Goal: Find specific page/section: Find specific page/section

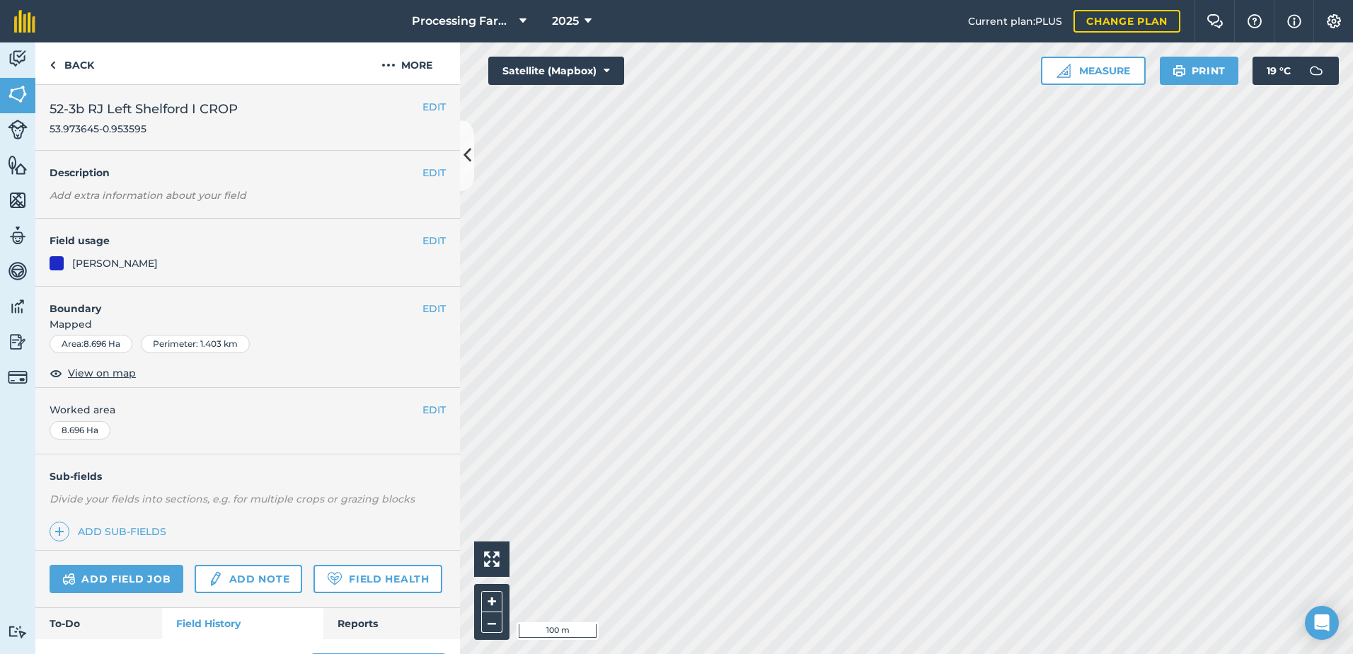
scroll to position [354, 0]
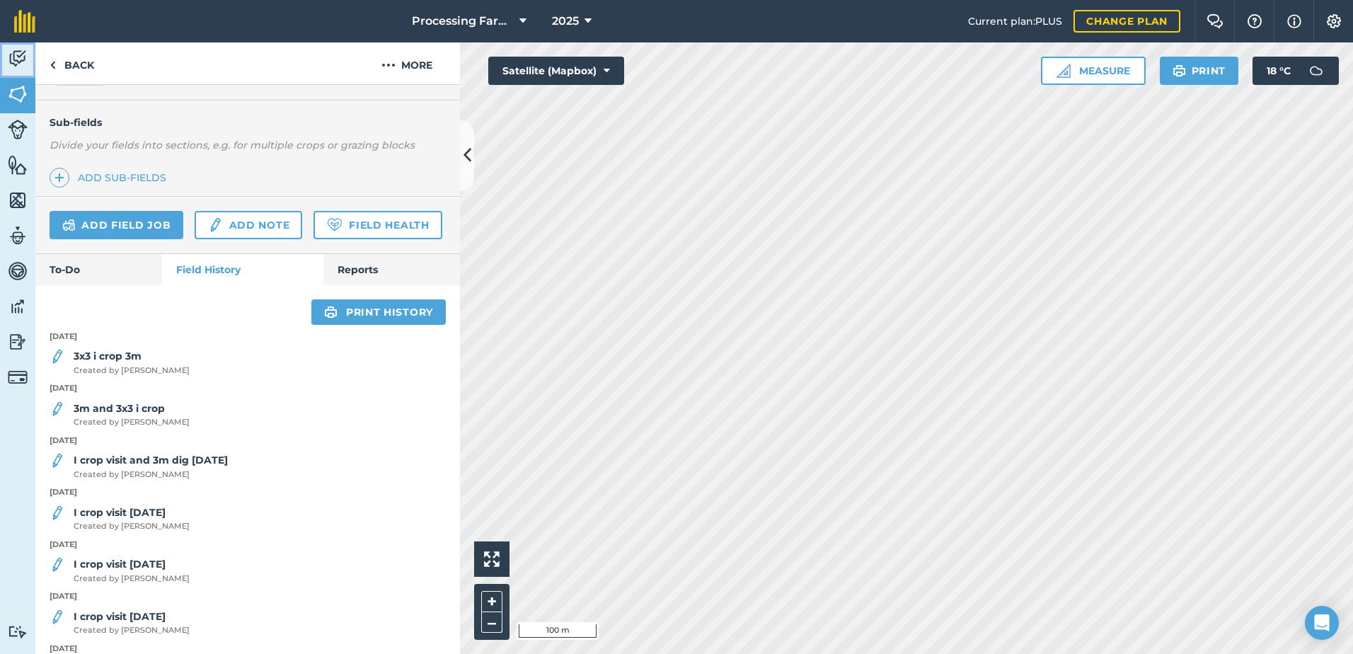
click at [17, 57] on img at bounding box center [18, 58] width 20 height 21
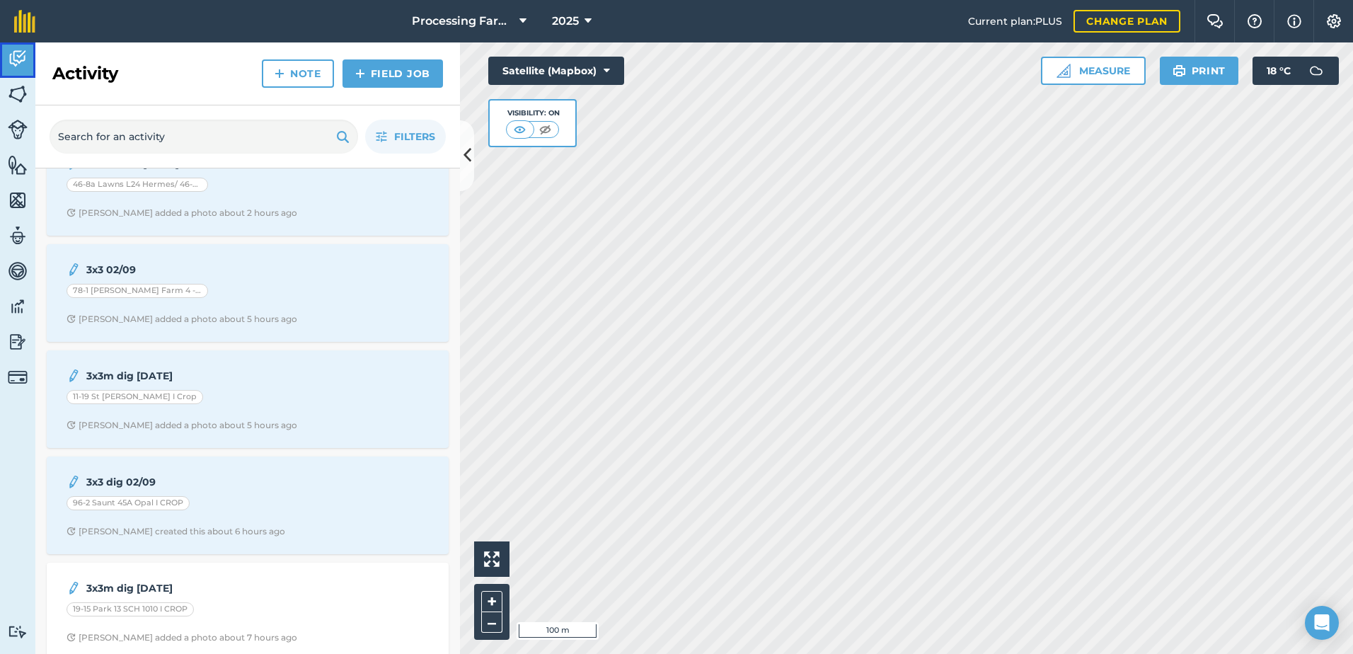
scroll to position [142, 0]
click at [21, 98] on img at bounding box center [18, 94] width 20 height 21
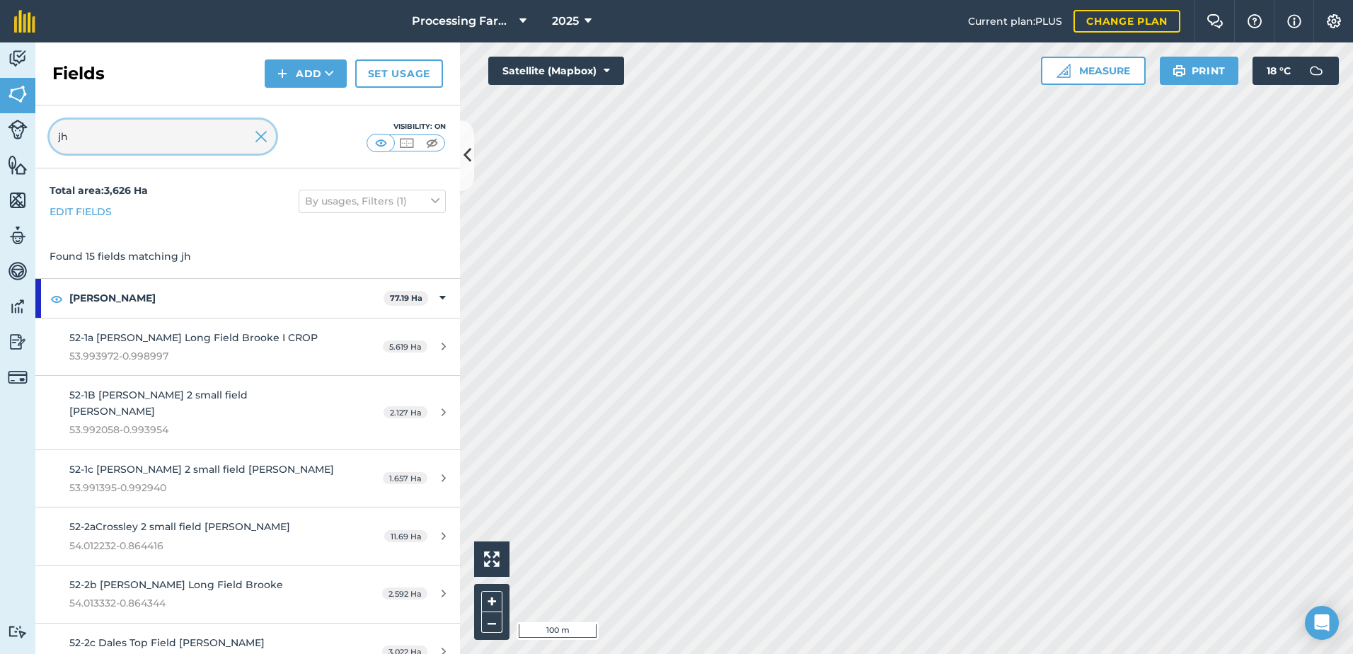
drag, startPoint x: 115, startPoint y: 145, endPoint x: 35, endPoint y: 144, distance: 80.0
click at [38, 144] on div "jh Visibility: On" at bounding box center [247, 136] width 425 height 63
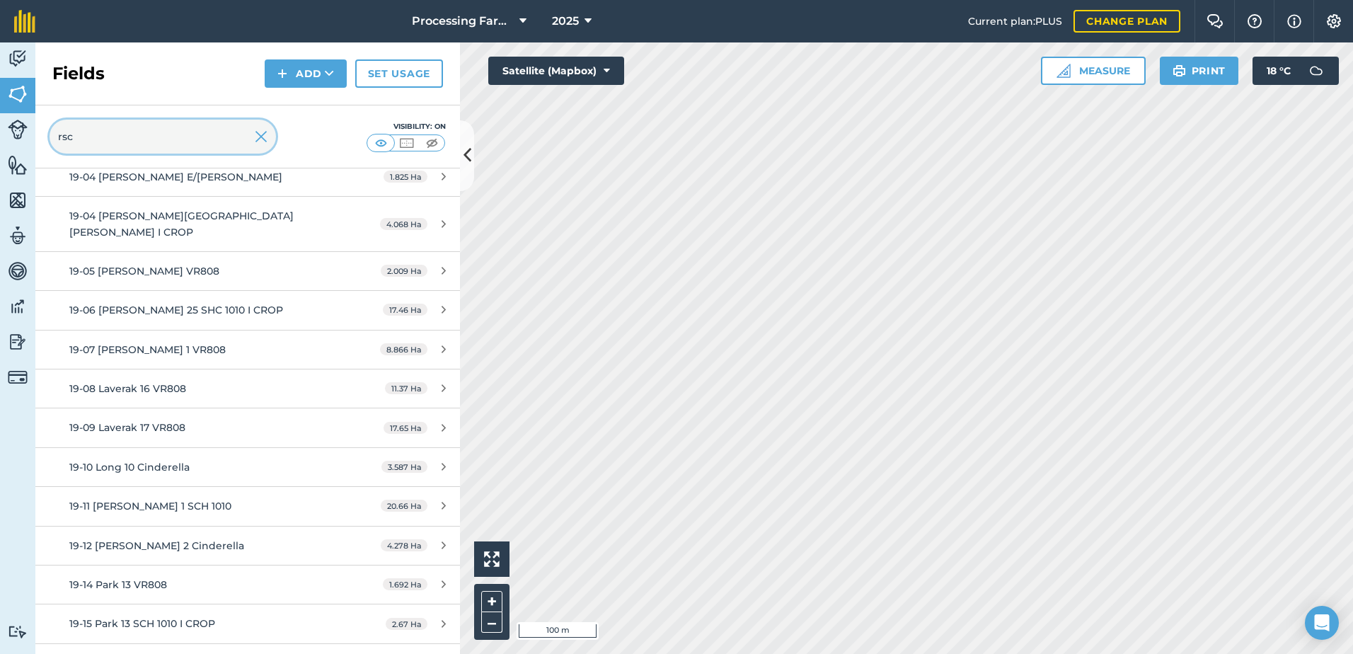
scroll to position [283, 0]
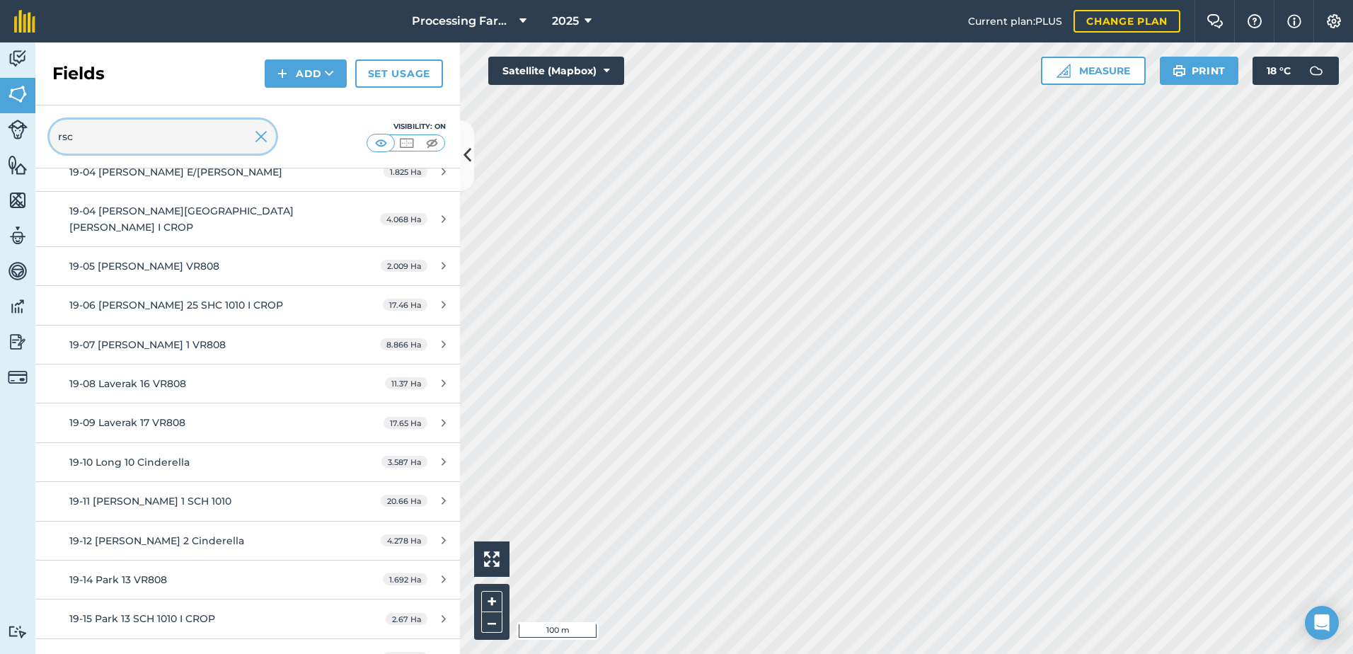
type input "rsc"
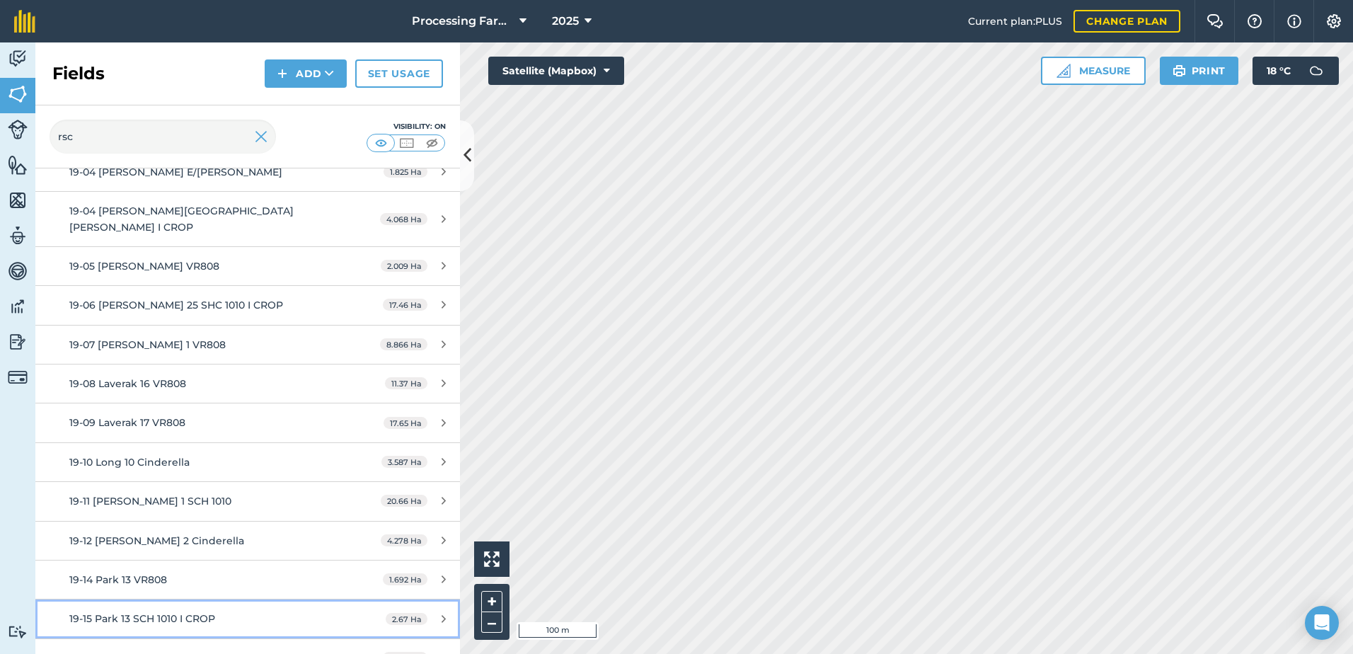
click at [195, 612] on span "19-15 Park 13 SCH 1010 I CROP" at bounding box center [142, 618] width 146 height 13
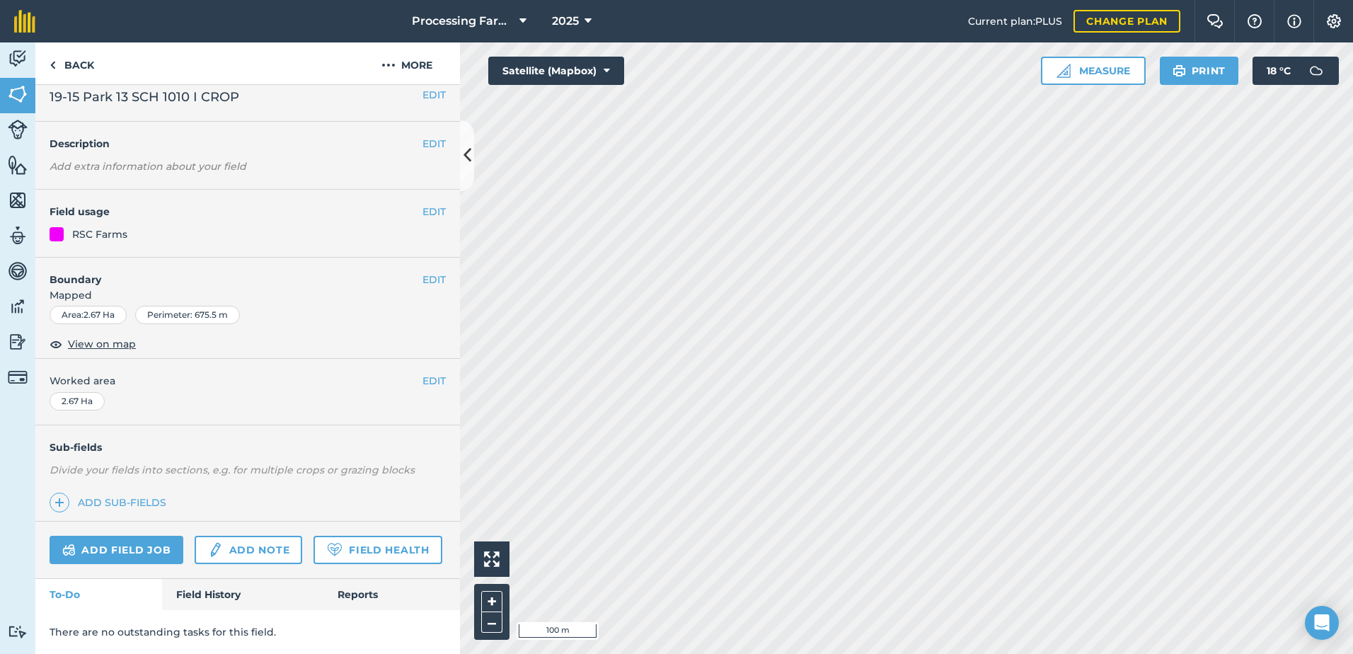
scroll to position [52, 0]
click at [214, 602] on link "Field History" at bounding box center [242, 594] width 161 height 31
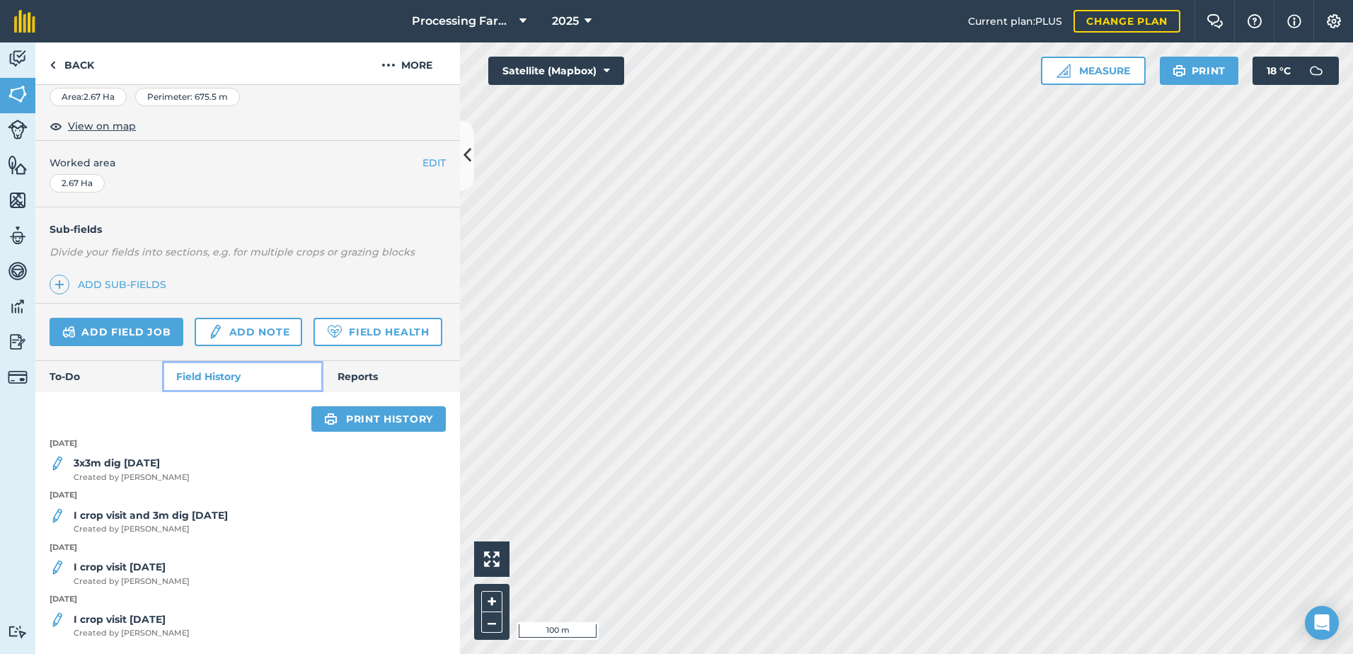
scroll to position [270, 0]
click at [135, 465] on strong "3x3m dig [DATE]" at bounding box center [117, 462] width 86 height 13
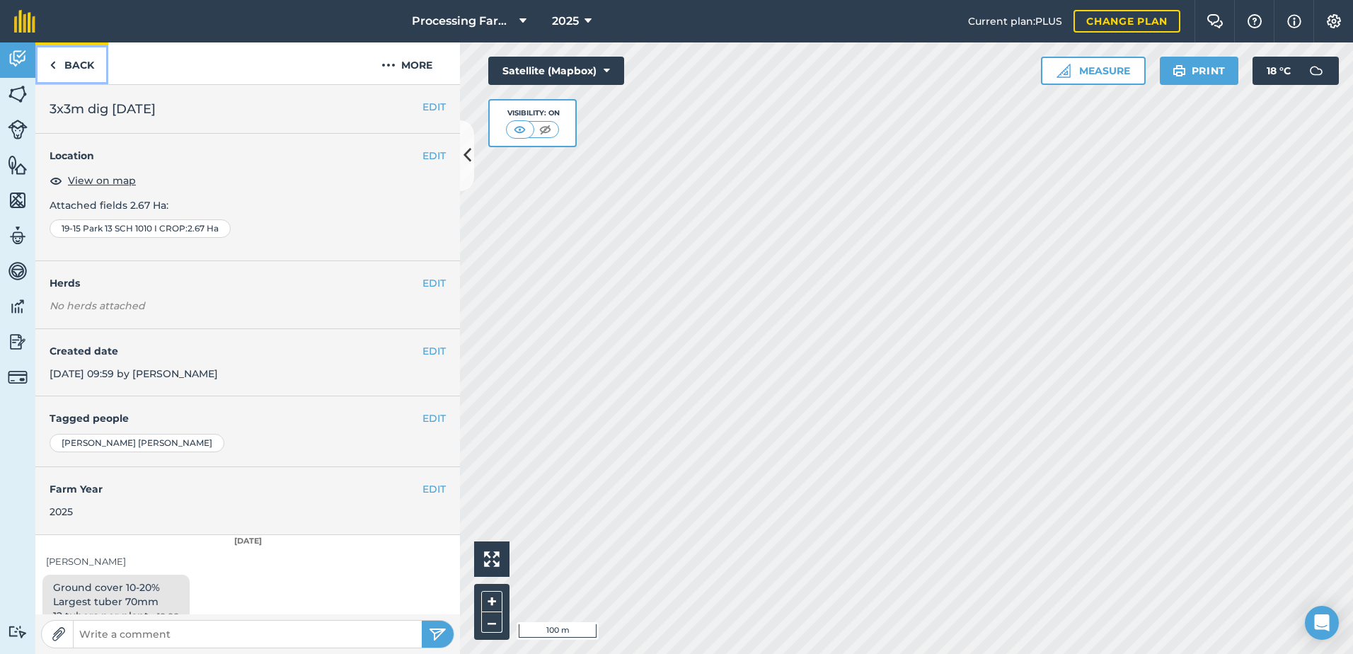
click at [88, 64] on link "Back" at bounding box center [71, 63] width 73 height 42
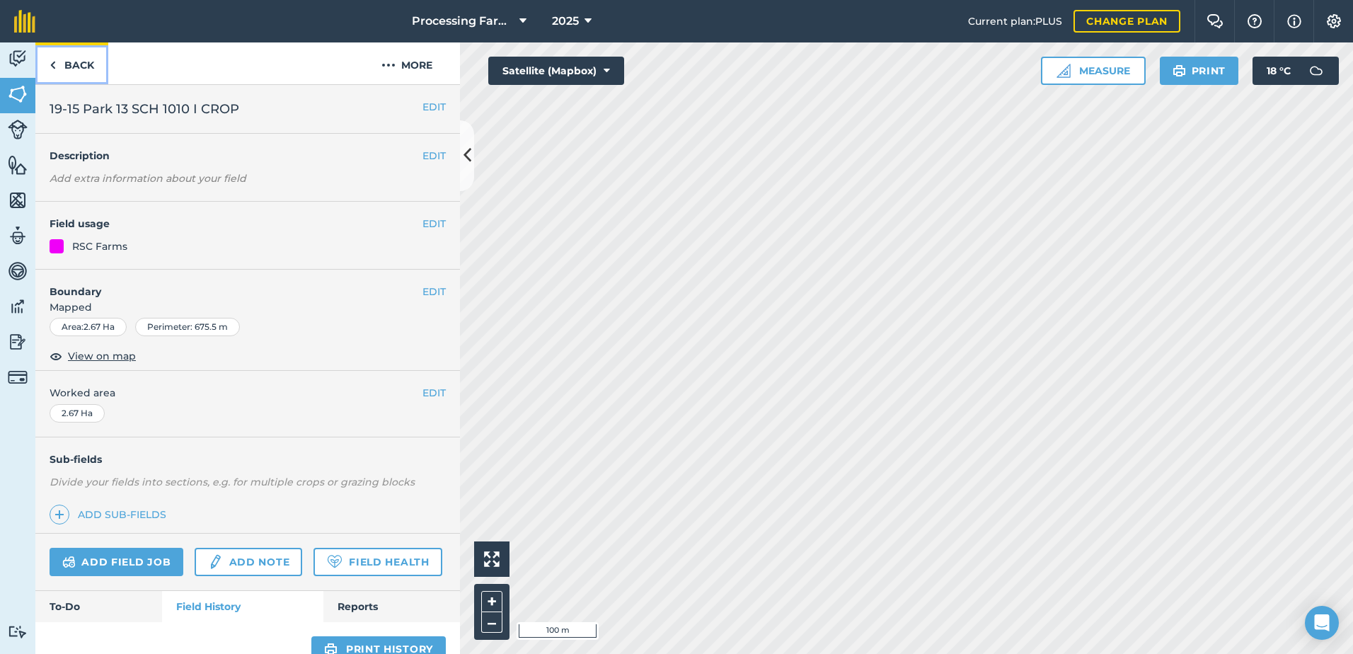
click at [88, 64] on link "Back" at bounding box center [71, 63] width 73 height 42
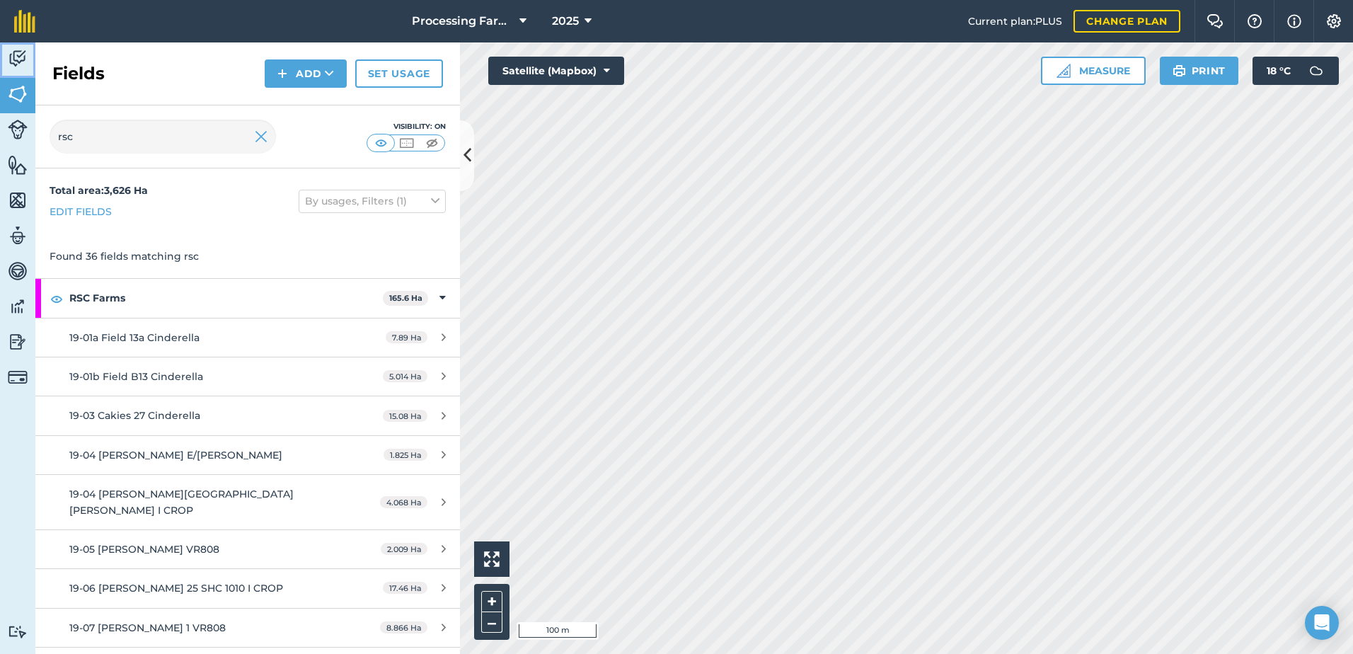
click at [16, 61] on img at bounding box center [18, 58] width 20 height 21
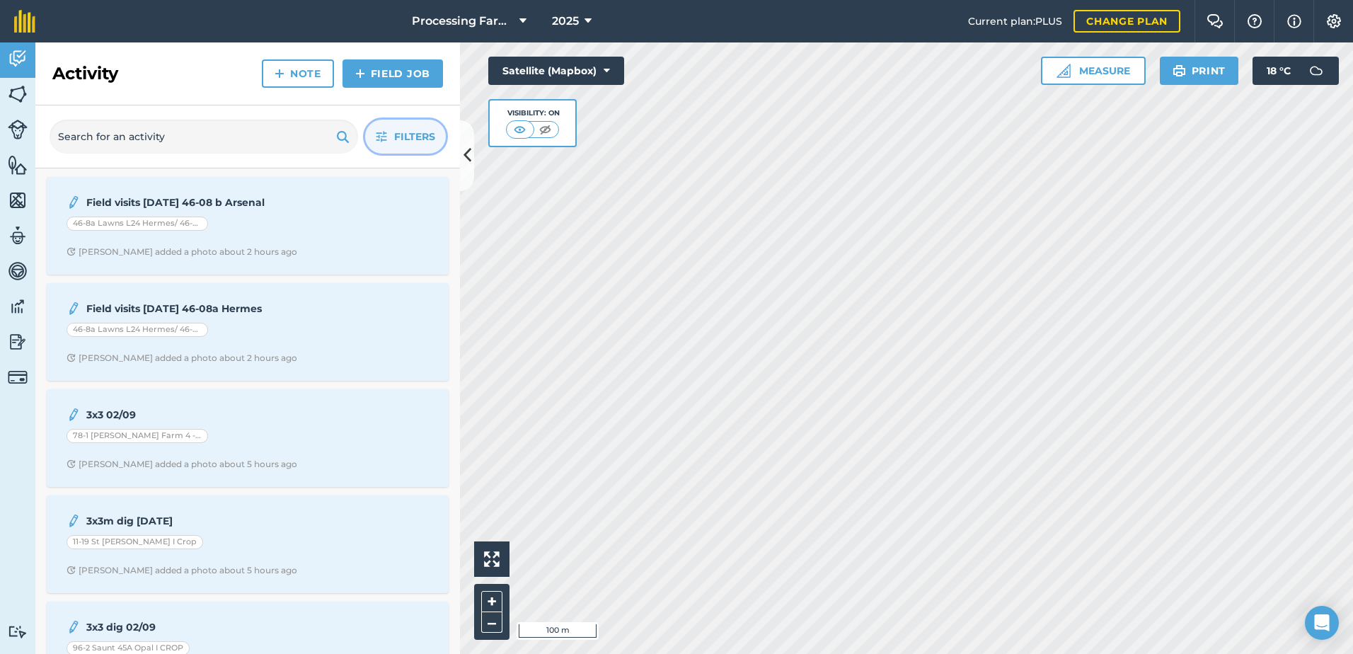
click at [403, 137] on span "Filters" at bounding box center [414, 137] width 41 height 16
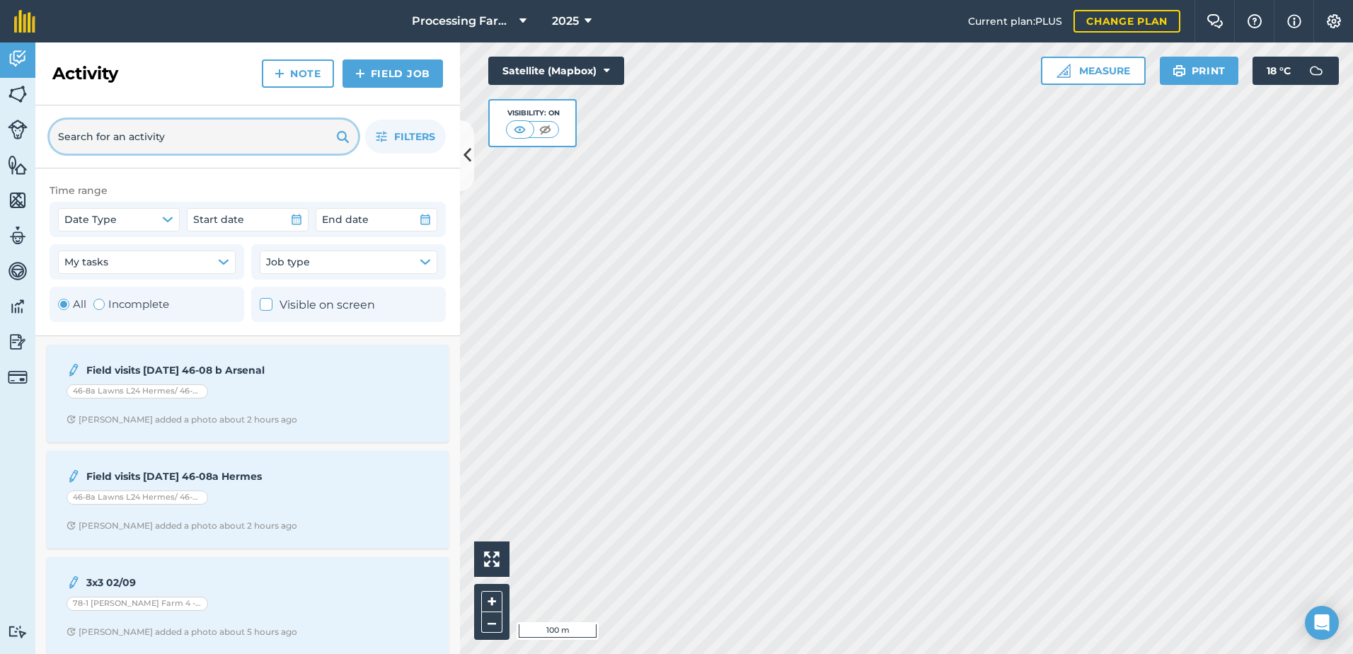
click at [152, 144] on input "text" at bounding box center [204, 137] width 309 height 34
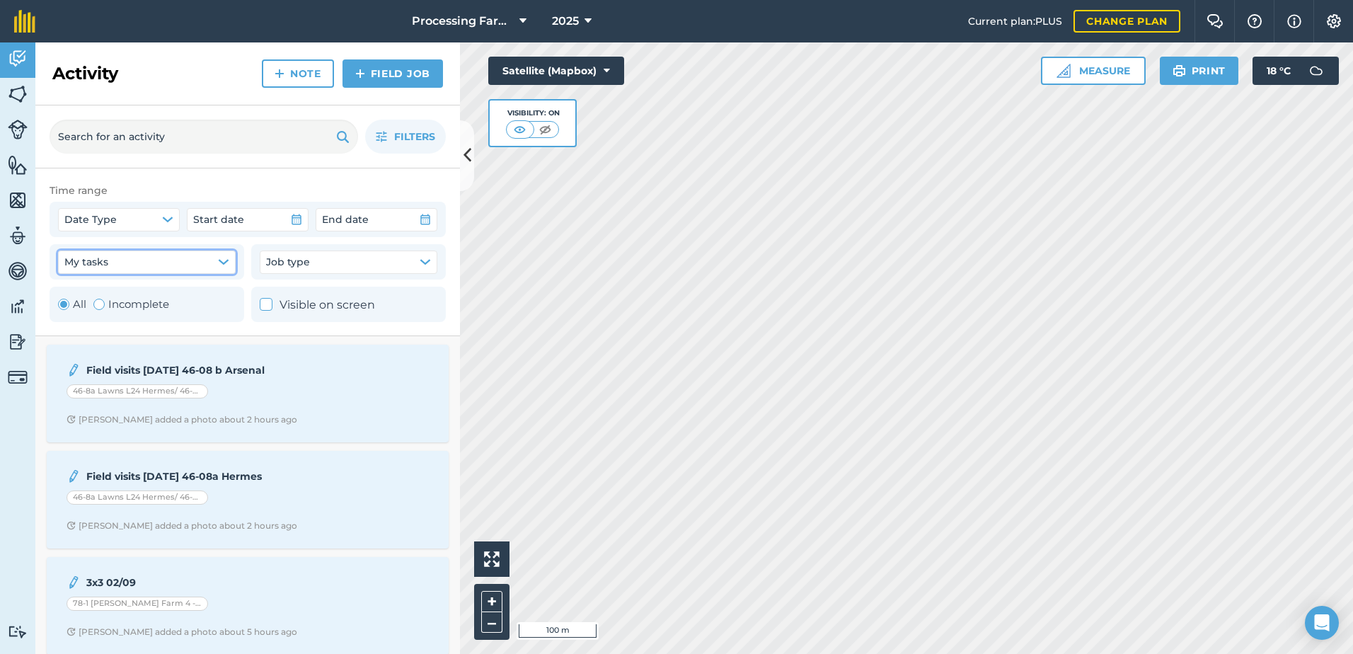
click at [178, 258] on button "My tasks" at bounding box center [147, 262] width 178 height 23
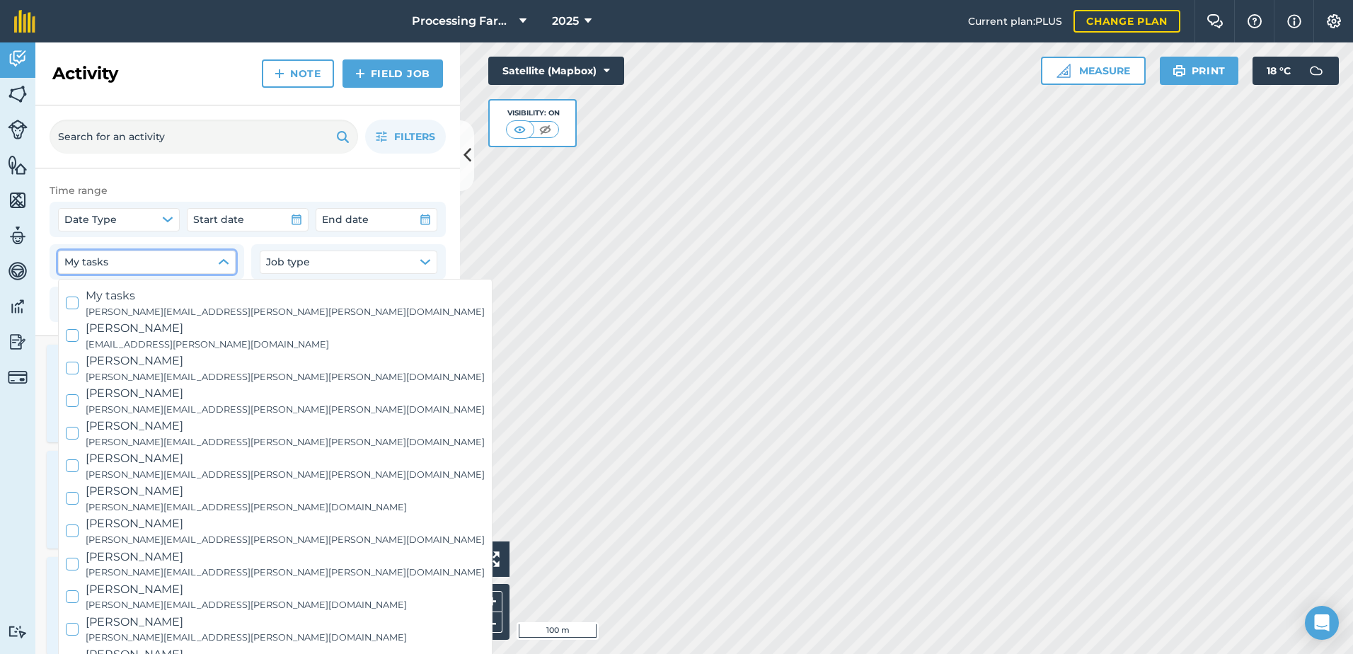
click at [154, 523] on span "[PERSON_NAME]" at bounding box center [285, 523] width 399 height 18
checkbox input "true"
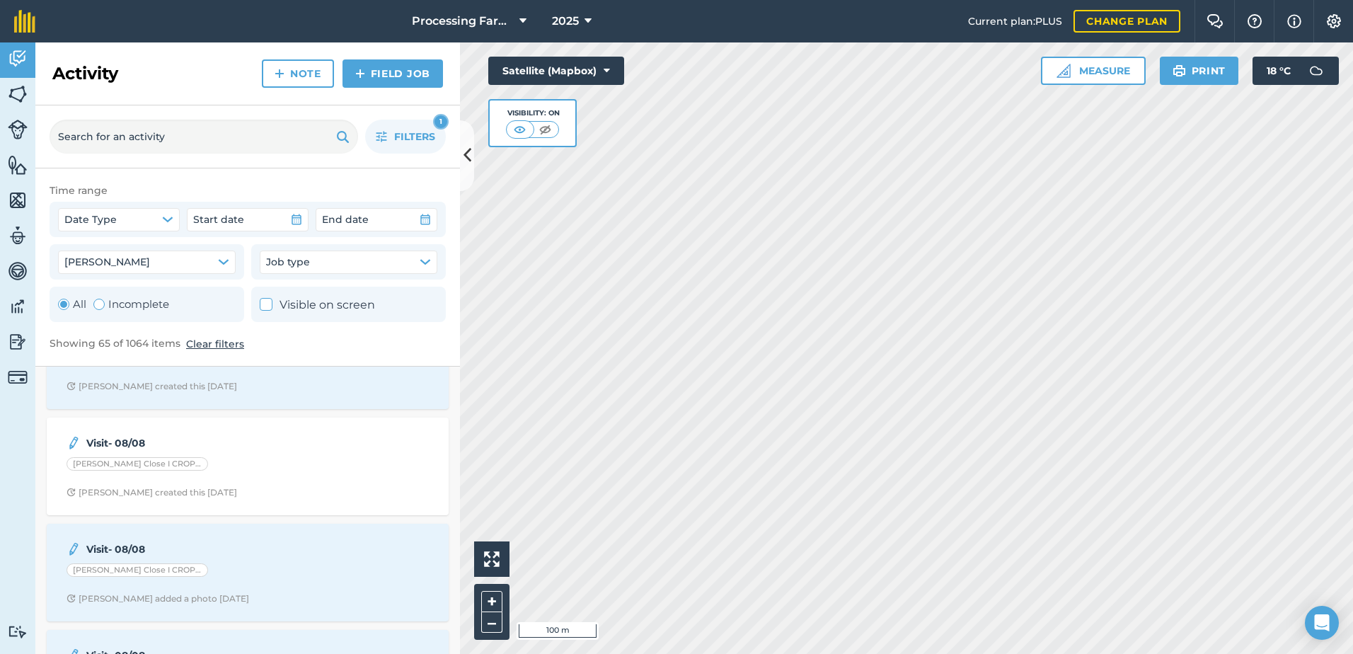
scroll to position [1557, 0]
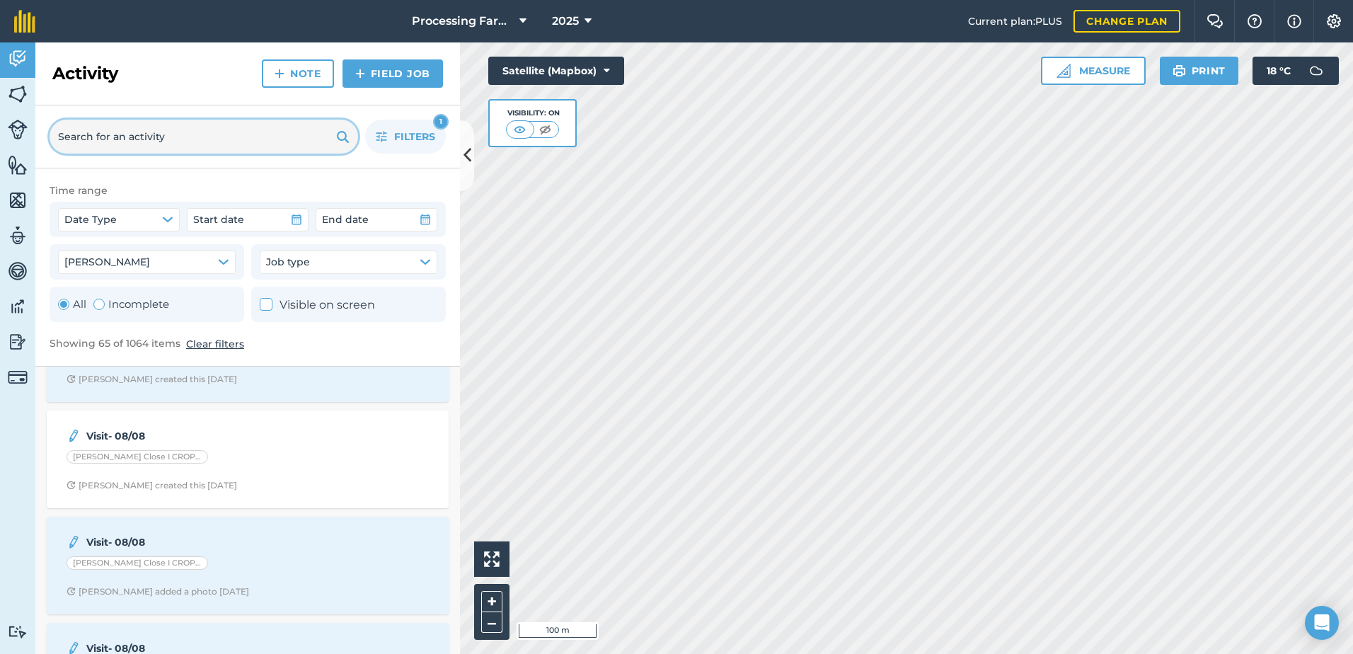
click at [254, 144] on input "text" at bounding box center [204, 137] width 309 height 34
click at [28, 93] on link "Fields" at bounding box center [17, 95] width 35 height 35
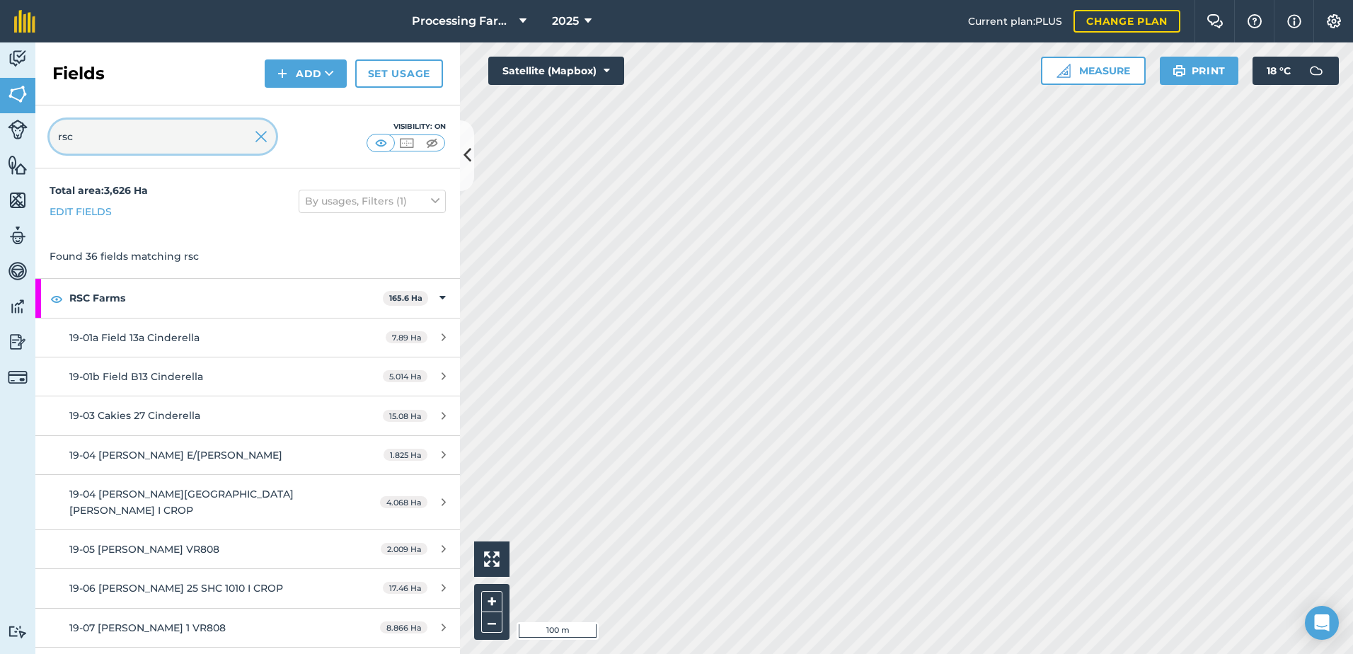
drag, startPoint x: 166, startPoint y: 130, endPoint x: 4, endPoint y: 143, distance: 161.8
click at [4, 143] on div "Activity Fields Livestock Features Maps Team Vehicles Data Reporting Billing Tu…" at bounding box center [676, 347] width 1353 height 611
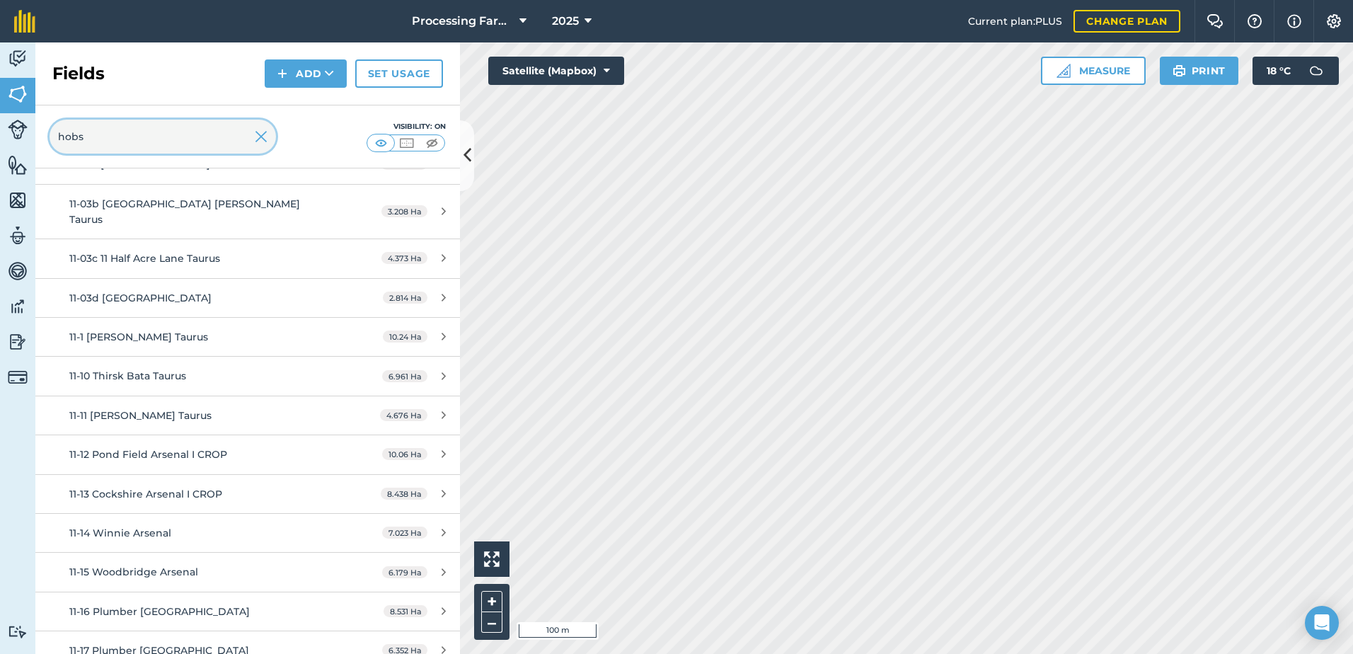
scroll to position [354, 0]
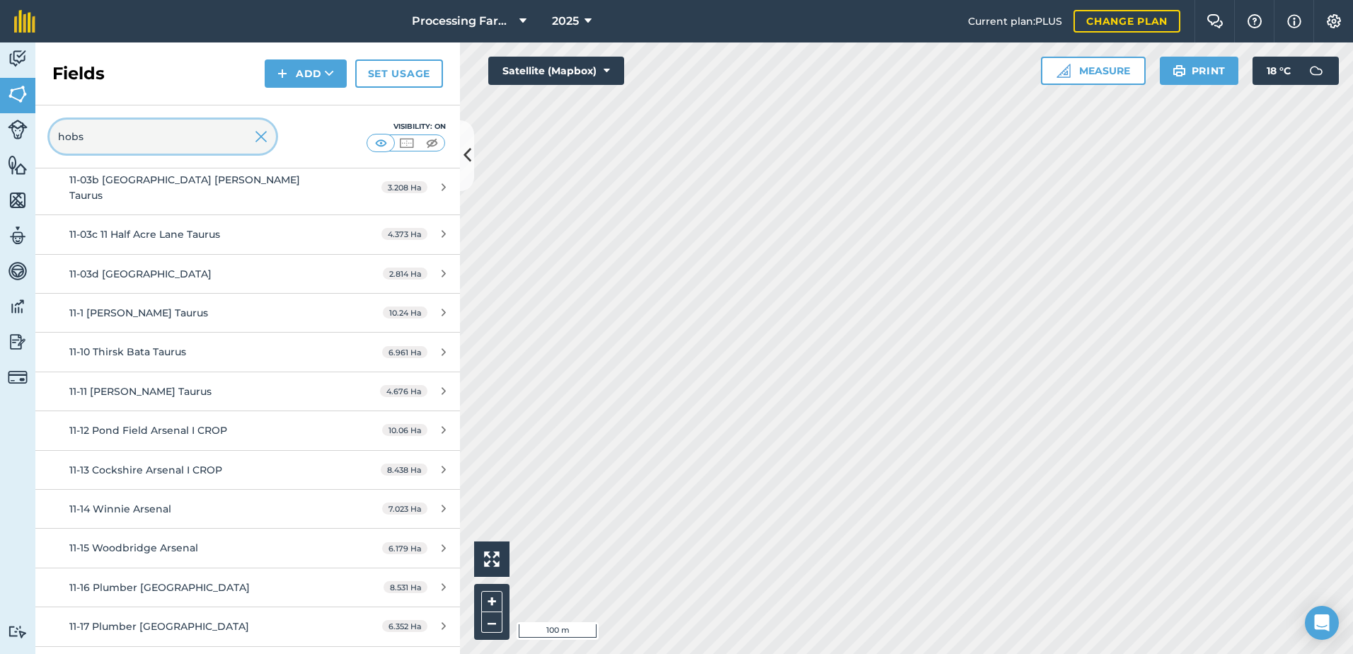
type input "hobs"
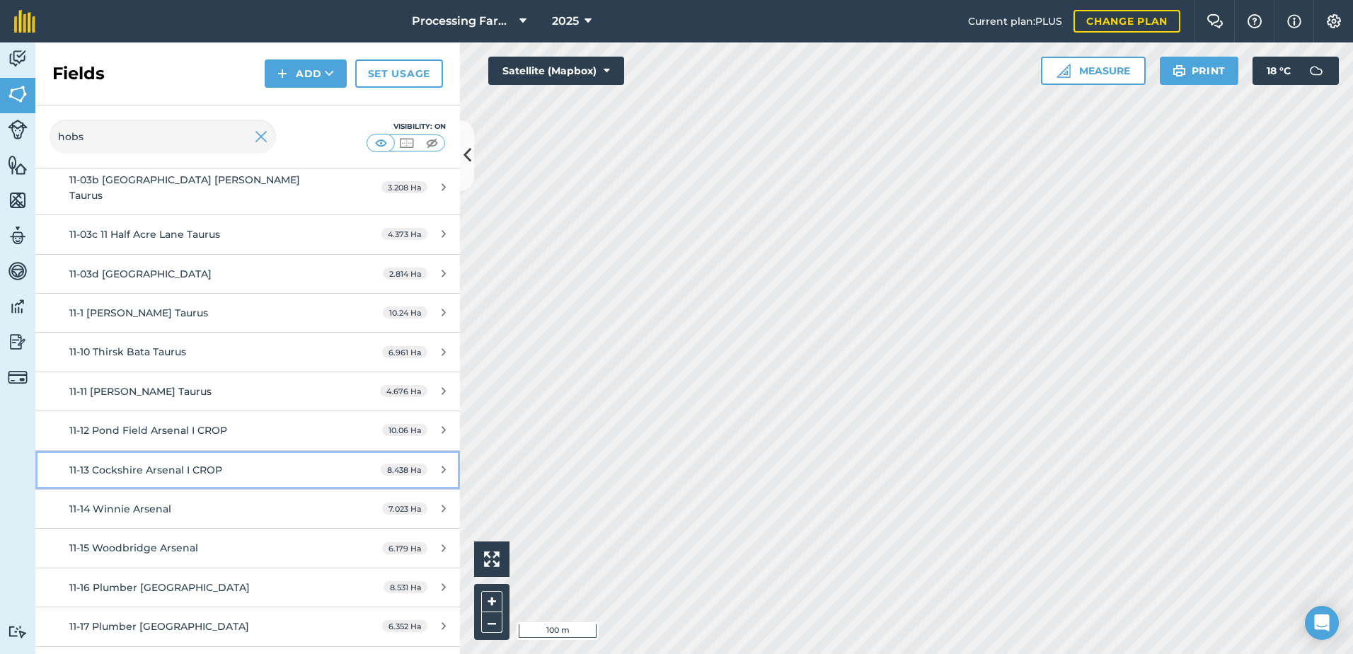
click at [233, 462] on div "11-13 Cockshire Arsenal I CROP" at bounding box center [202, 470] width 266 height 16
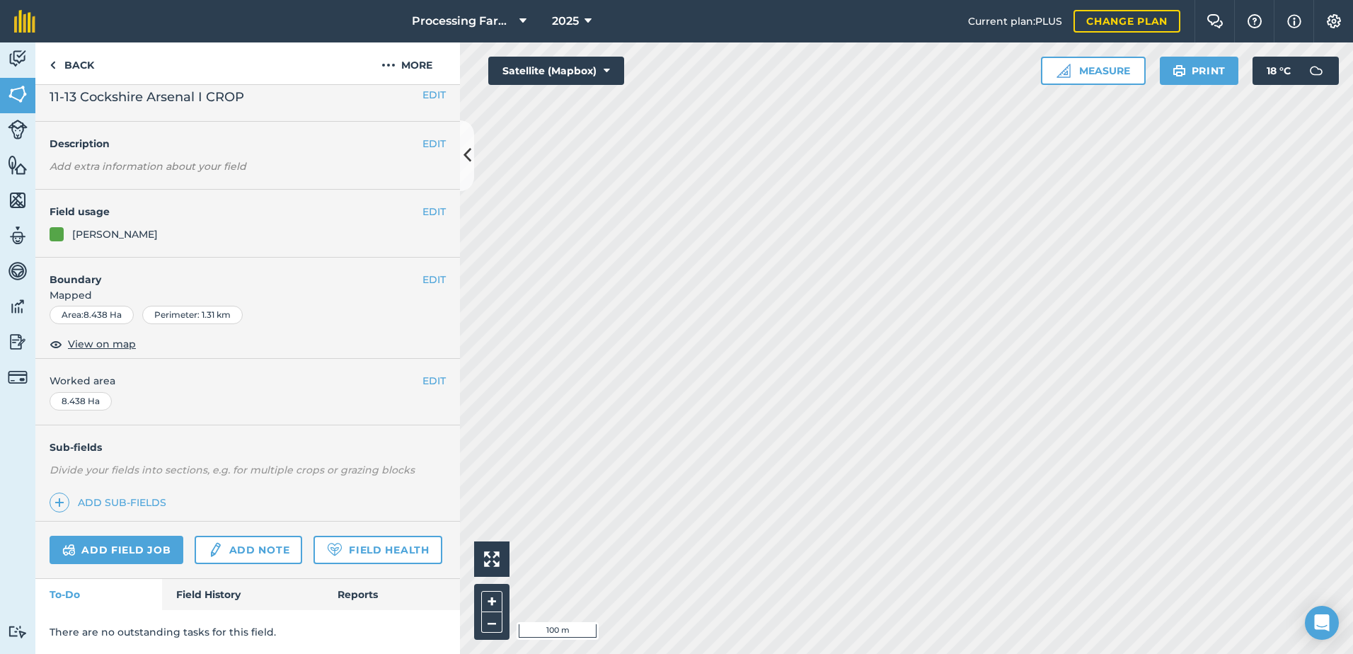
scroll to position [52, 0]
click at [217, 593] on link "Field History" at bounding box center [242, 594] width 161 height 31
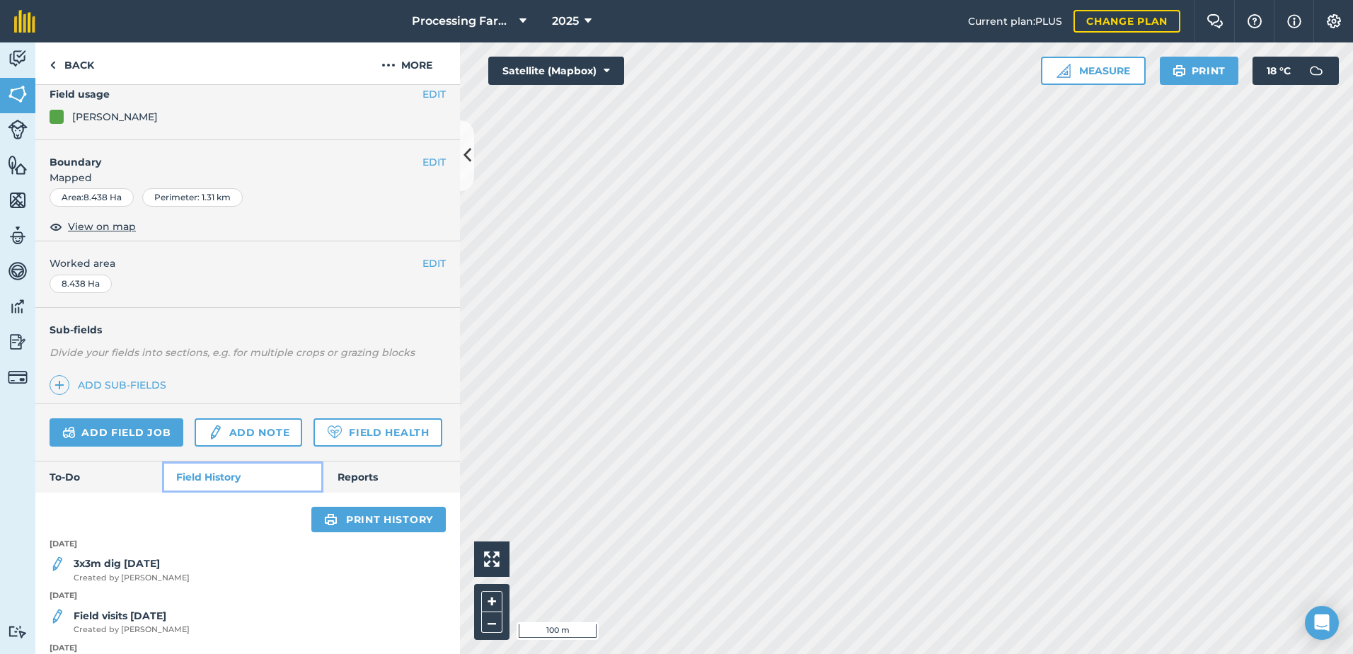
scroll to position [193, 0]
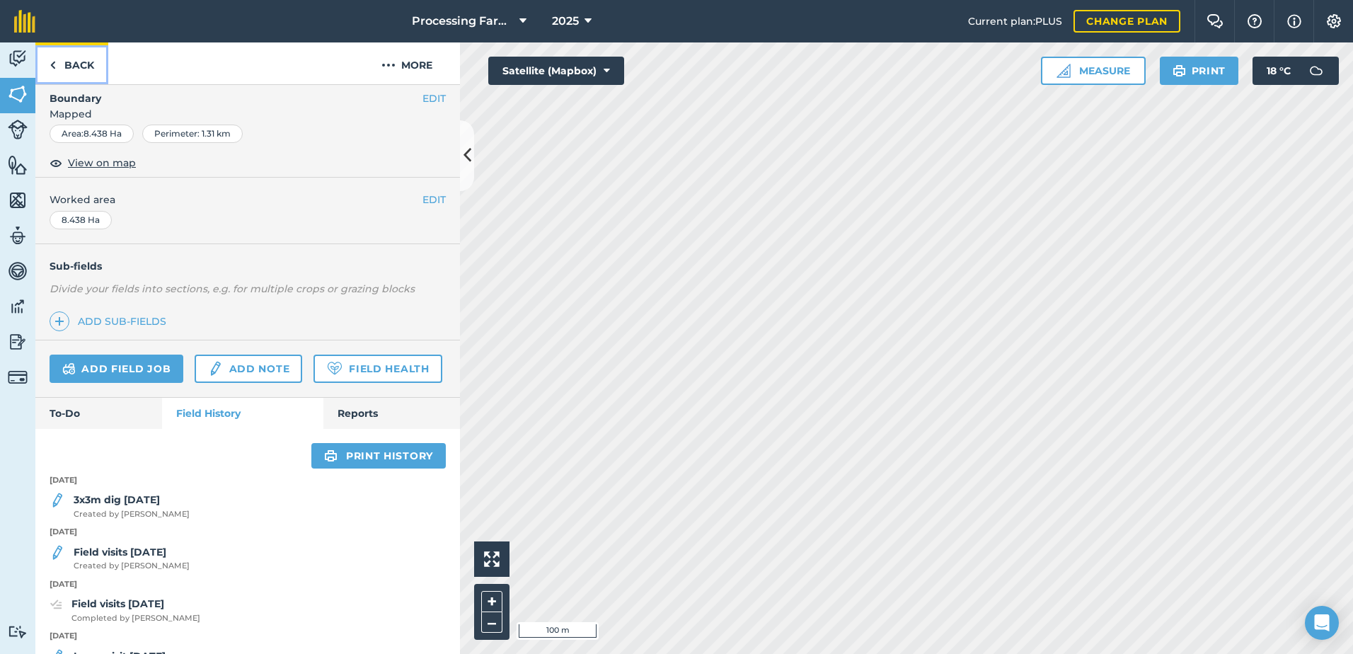
click at [93, 66] on link "Back" at bounding box center [71, 63] width 73 height 42
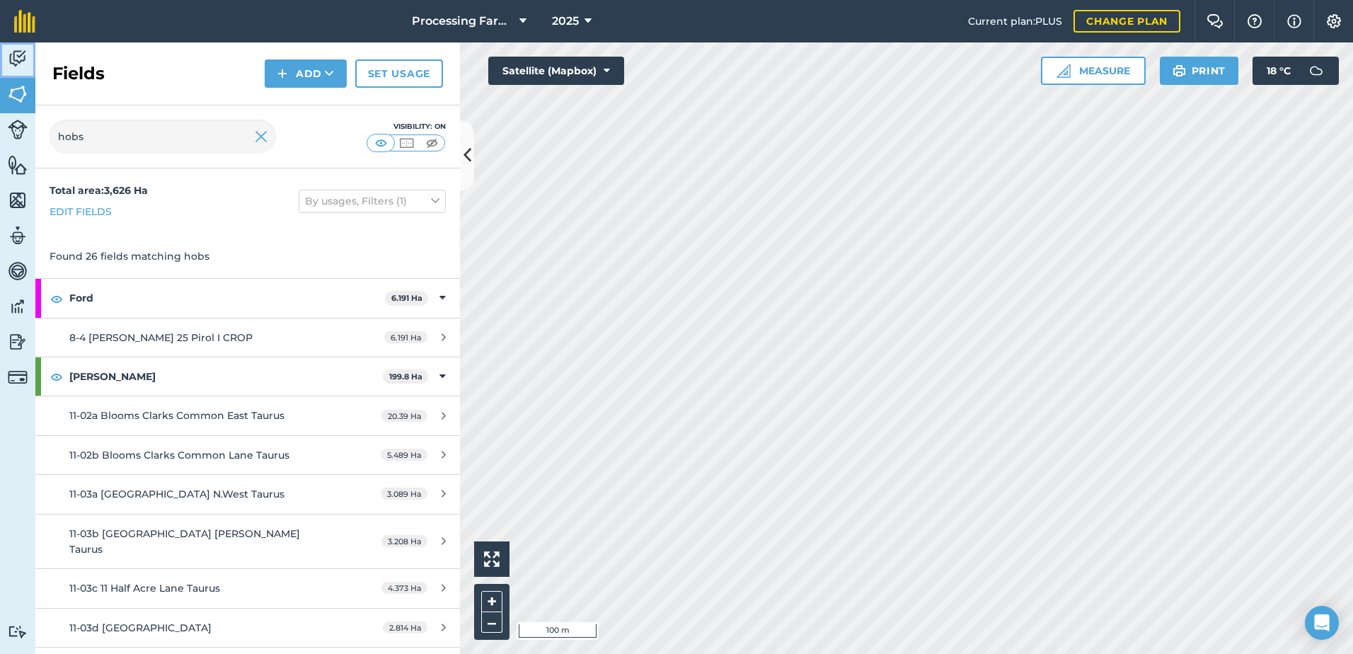
click at [18, 59] on img at bounding box center [18, 58] width 20 height 21
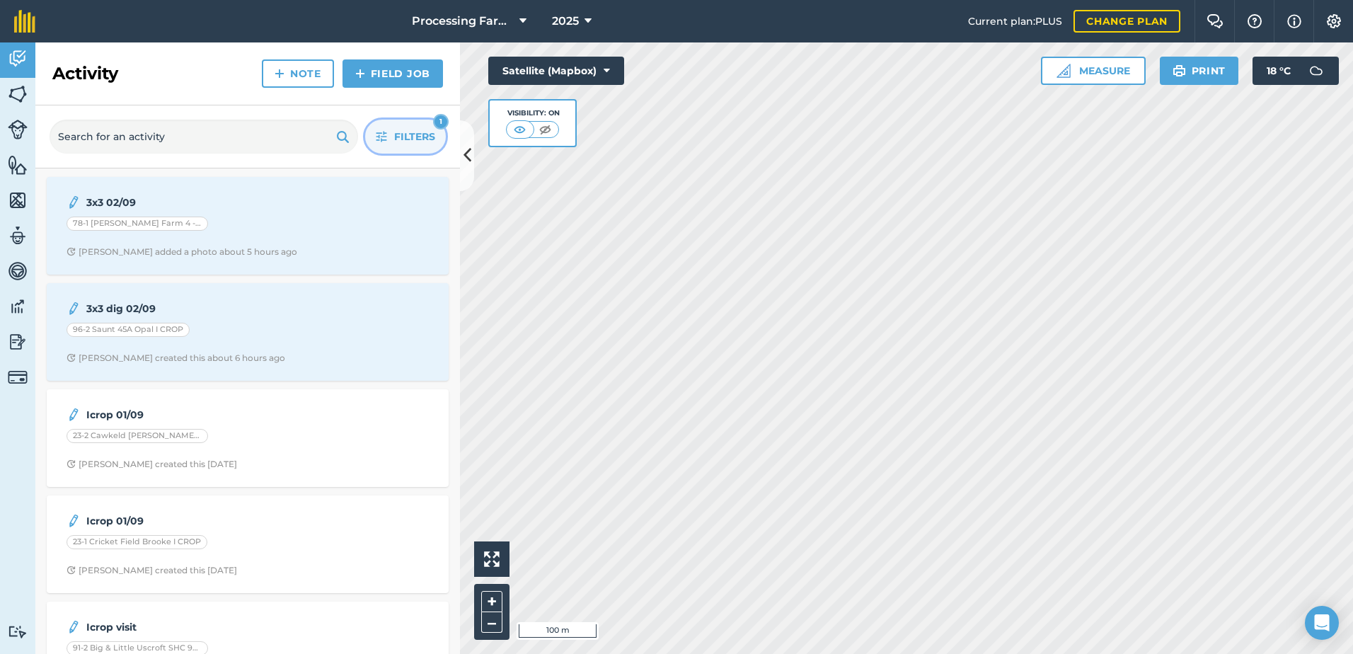
click at [398, 129] on span "Filters" at bounding box center [414, 137] width 41 height 16
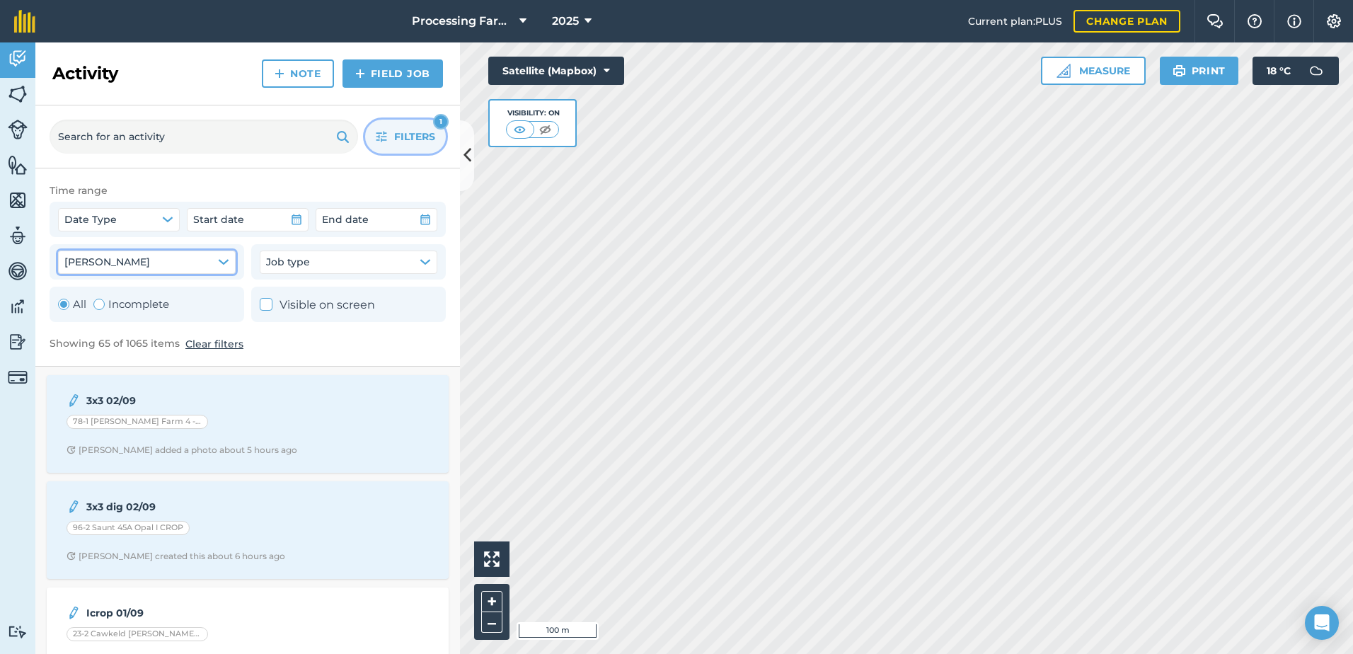
click at [161, 265] on button "[PERSON_NAME]" at bounding box center [147, 262] width 178 height 23
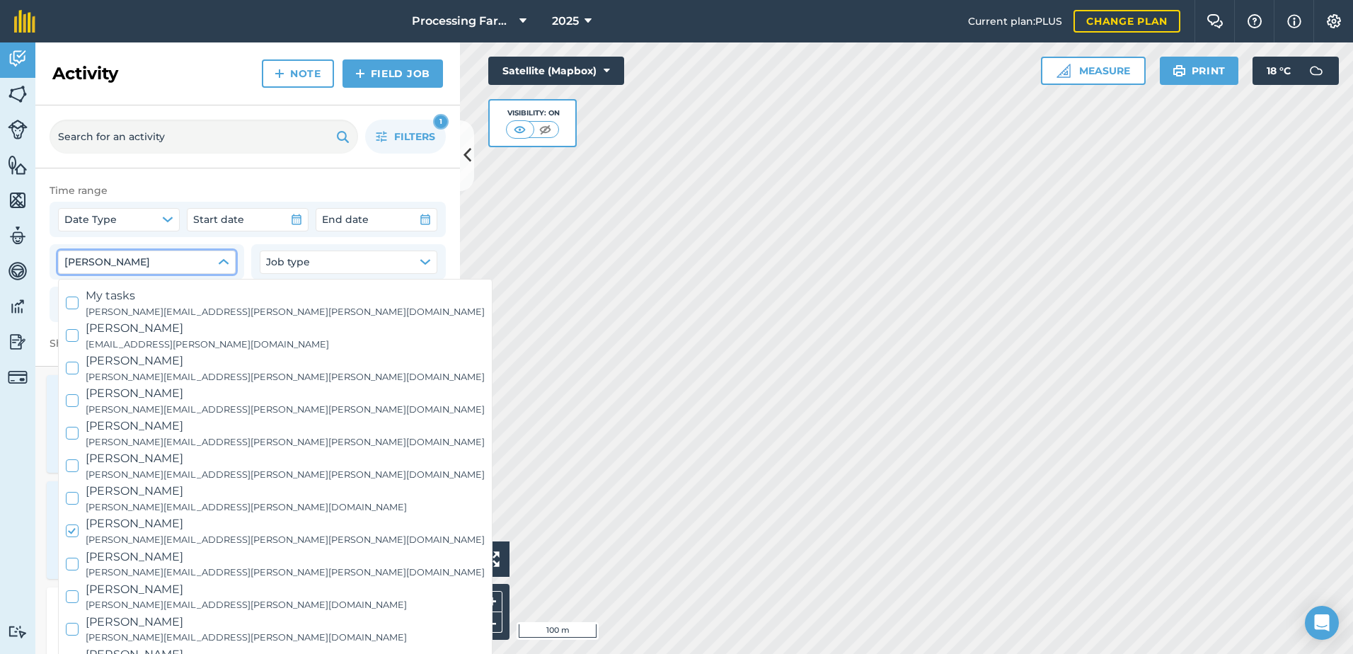
click at [129, 531] on span "[PERSON_NAME]" at bounding box center [285, 523] width 399 height 18
checkbox input "false"
click at [110, 395] on span "[PERSON_NAME]" at bounding box center [285, 393] width 399 height 18
checkbox input "true"
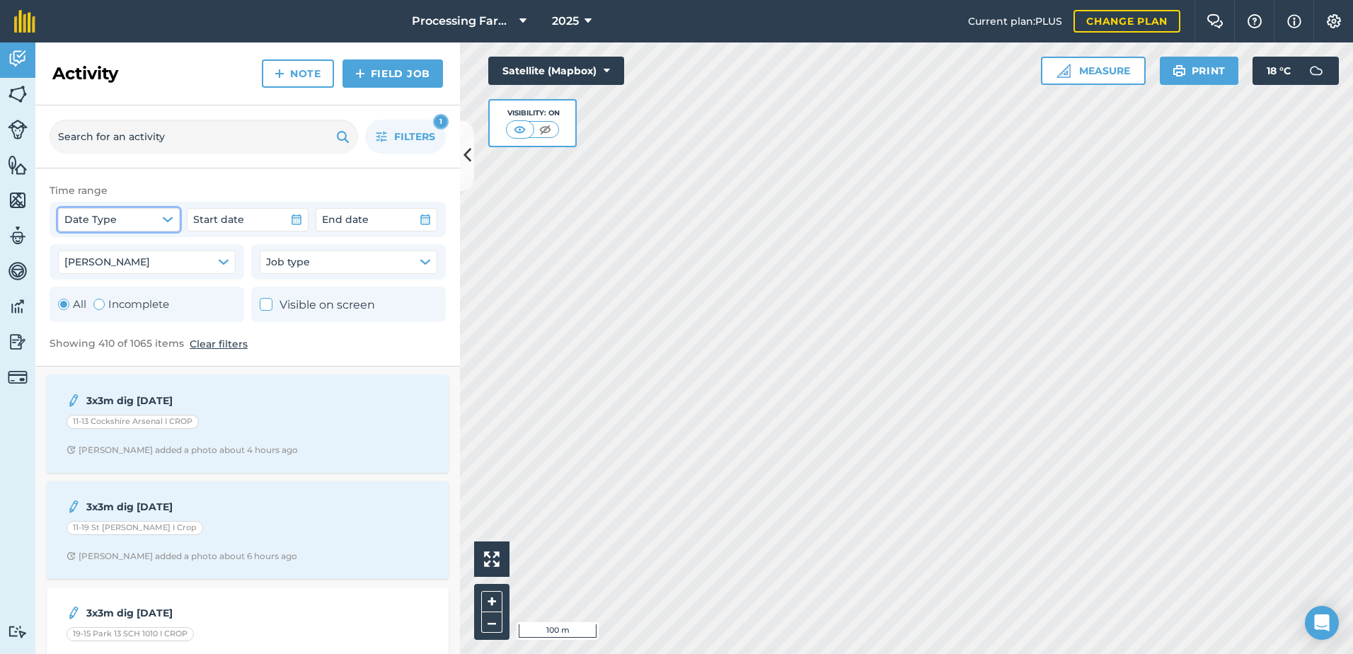
click at [167, 216] on icon "button" at bounding box center [167, 219] width 11 height 11
click at [275, 213] on button "Start date" at bounding box center [248, 219] width 122 height 23
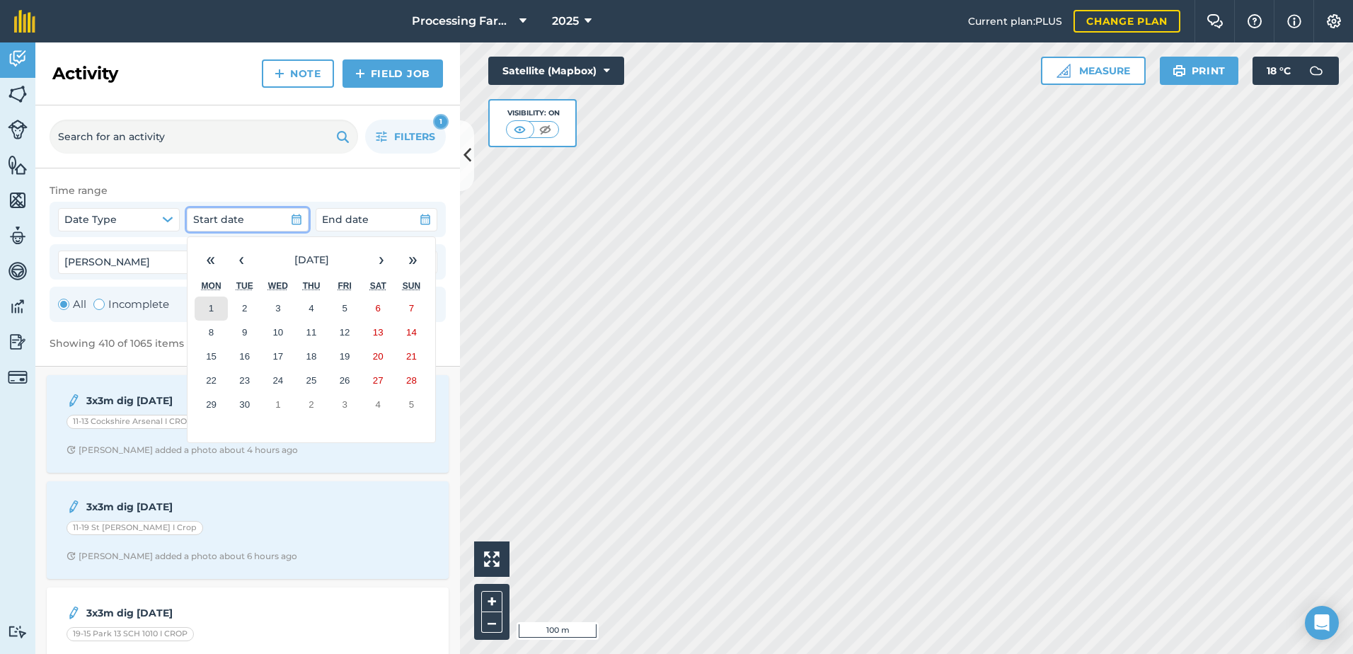
click at [217, 304] on button "1" at bounding box center [211, 309] width 33 height 24
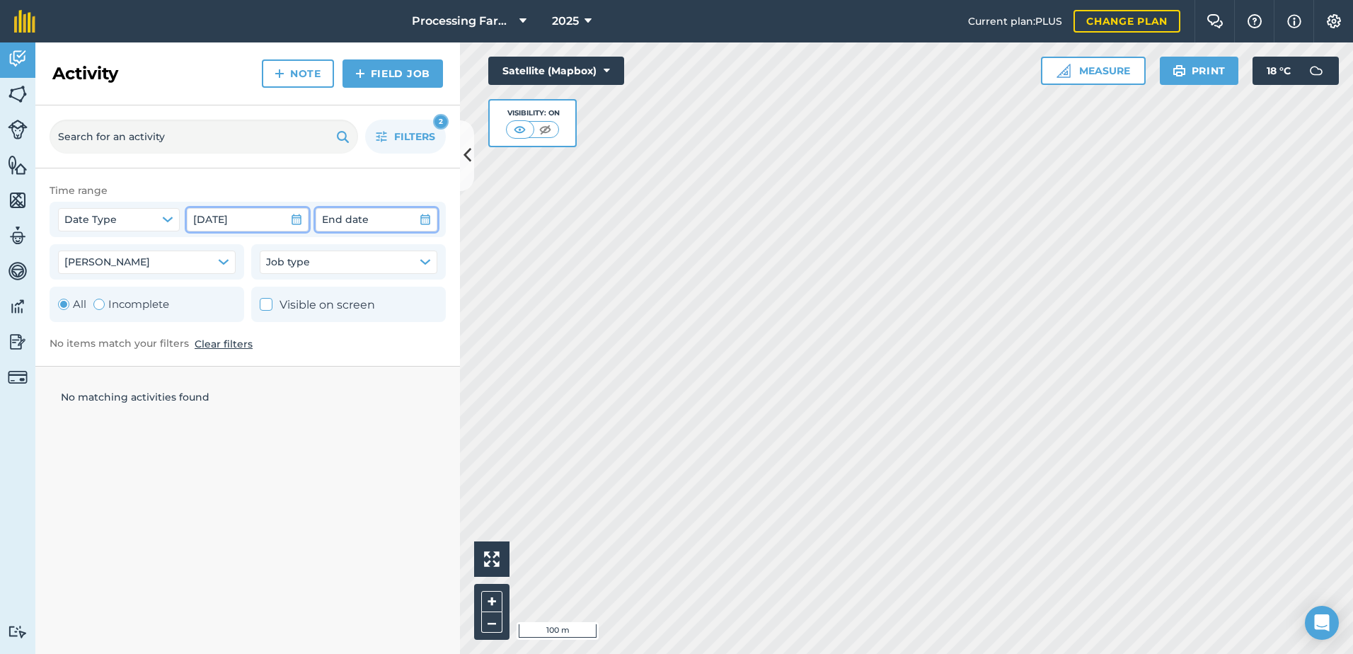
click at [374, 221] on button "End date" at bounding box center [377, 219] width 122 height 23
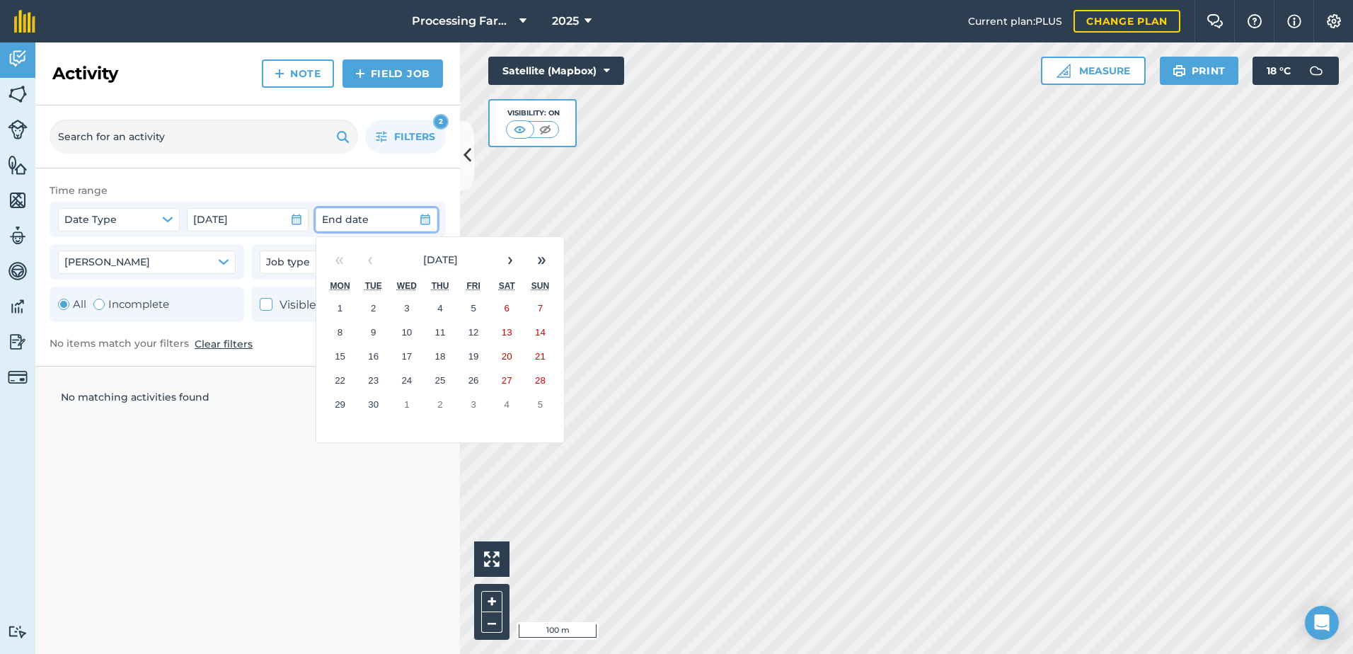
click at [373, 306] on abbr "2" at bounding box center [373, 308] width 5 height 11
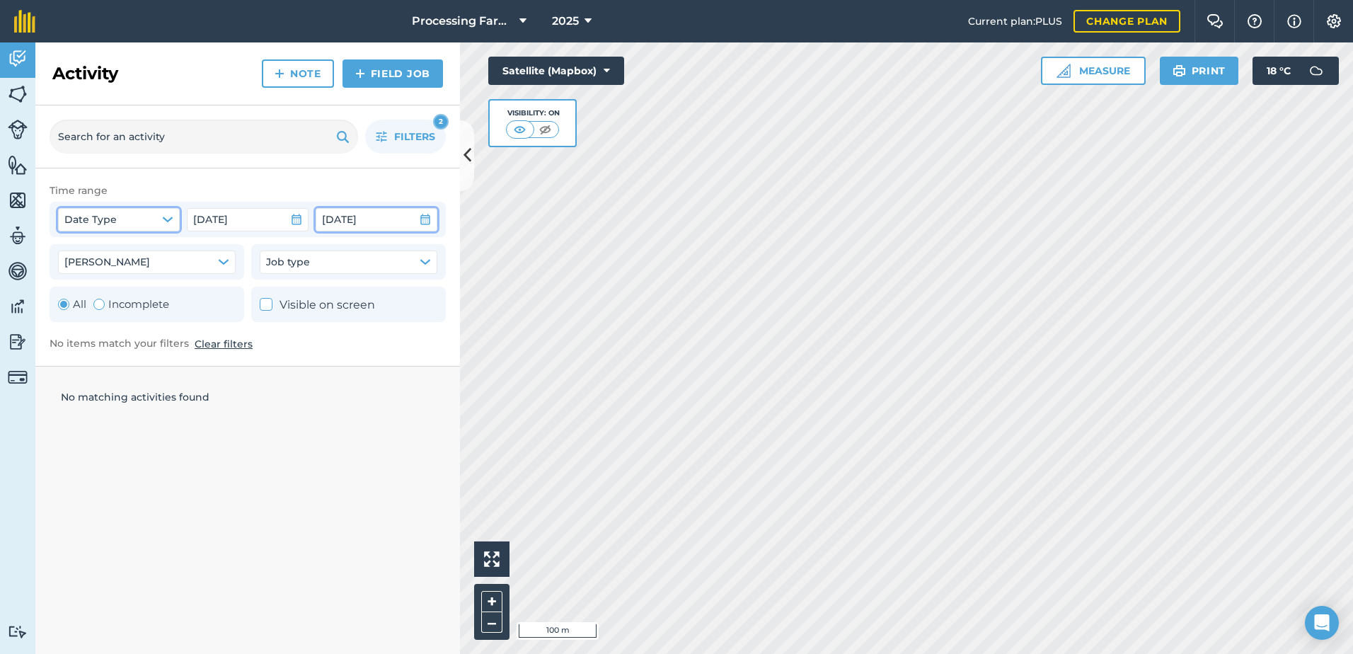
click at [170, 214] on icon "button" at bounding box center [167, 219] width 11 height 11
click at [71, 253] on icon at bounding box center [72, 252] width 9 height 9
checkbox input "true"
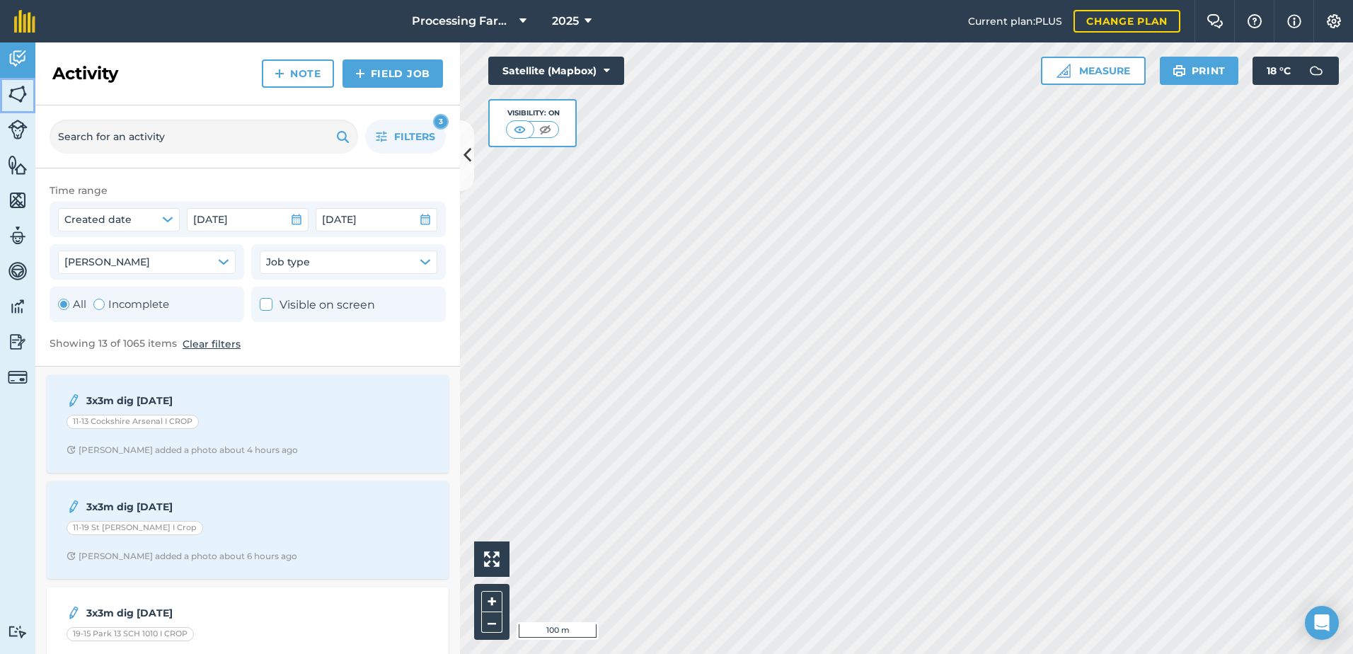
click at [14, 91] on img at bounding box center [18, 94] width 20 height 21
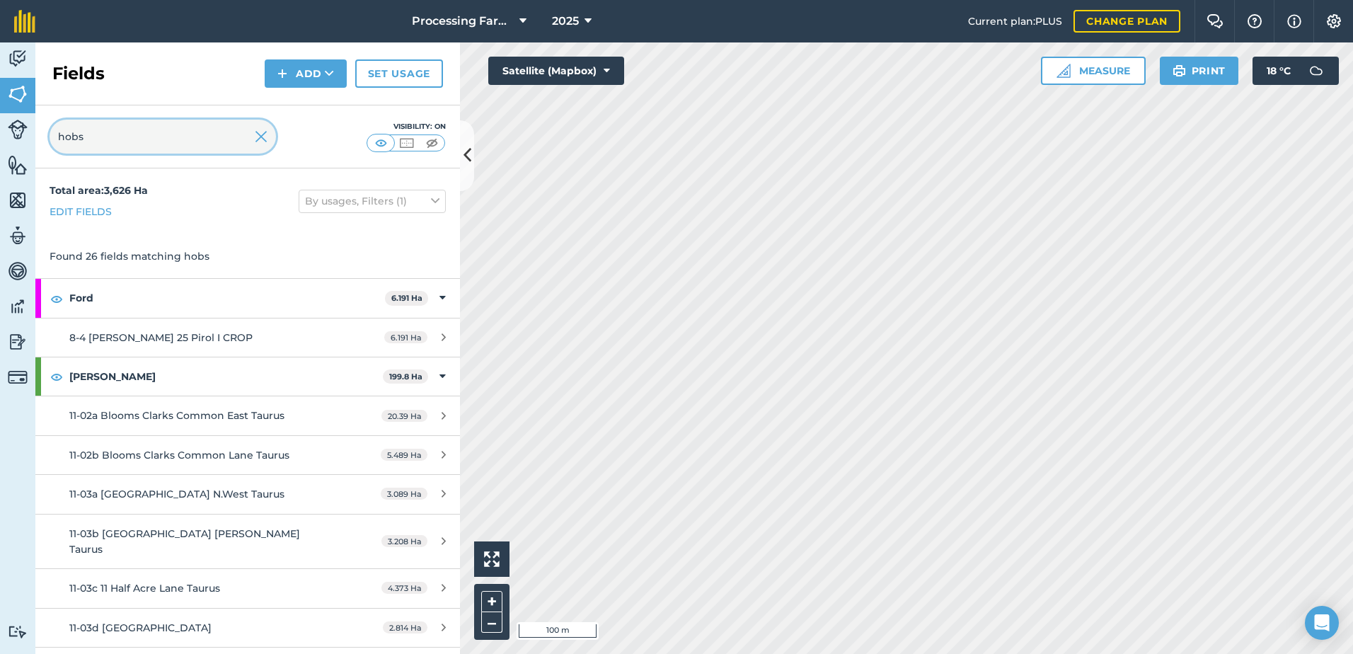
drag, startPoint x: 147, startPoint y: 139, endPoint x: -33, endPoint y: 131, distance: 180.6
click at [0, 131] on html "Processing Farms 2025 Current plan : PLUS Change plan Farm Chat Help Info Setti…" at bounding box center [676, 327] width 1353 height 654
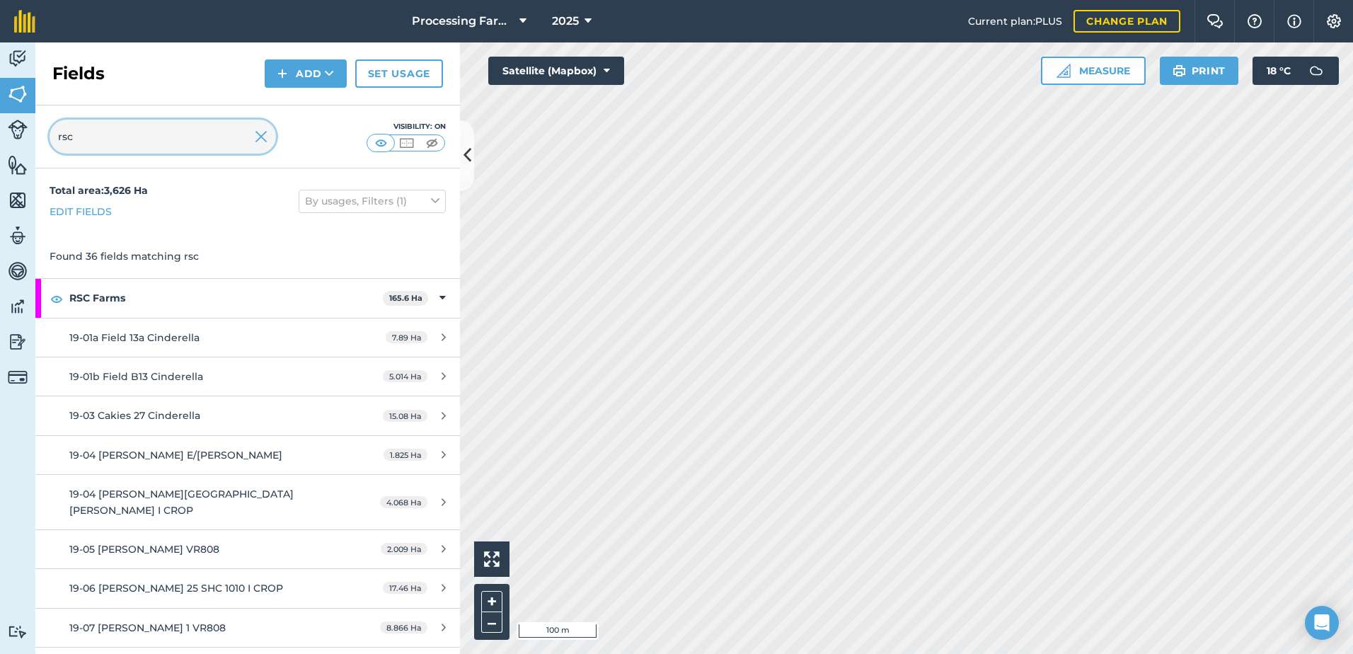
type input "rsc"
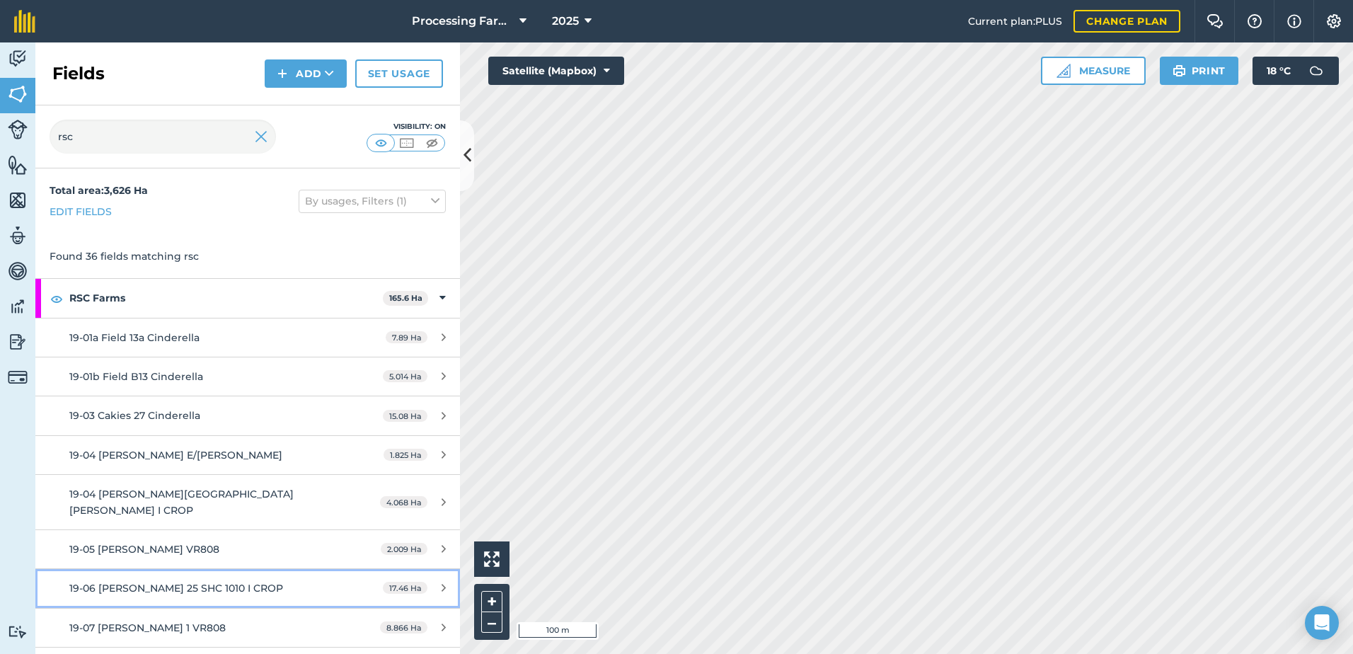
click at [158, 580] on div "19-06 [PERSON_NAME] 25 SHC 1010 I CROP" at bounding box center [202, 588] width 266 height 16
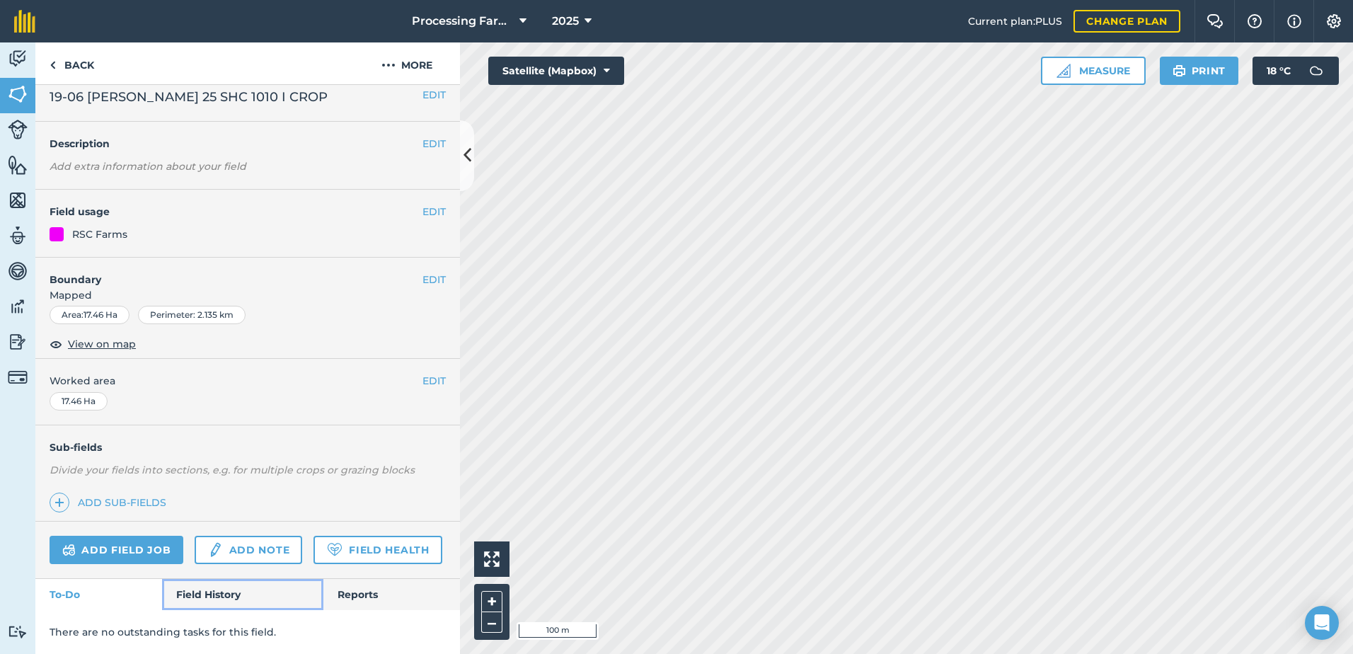
click at [205, 587] on link "Field History" at bounding box center [242, 594] width 161 height 31
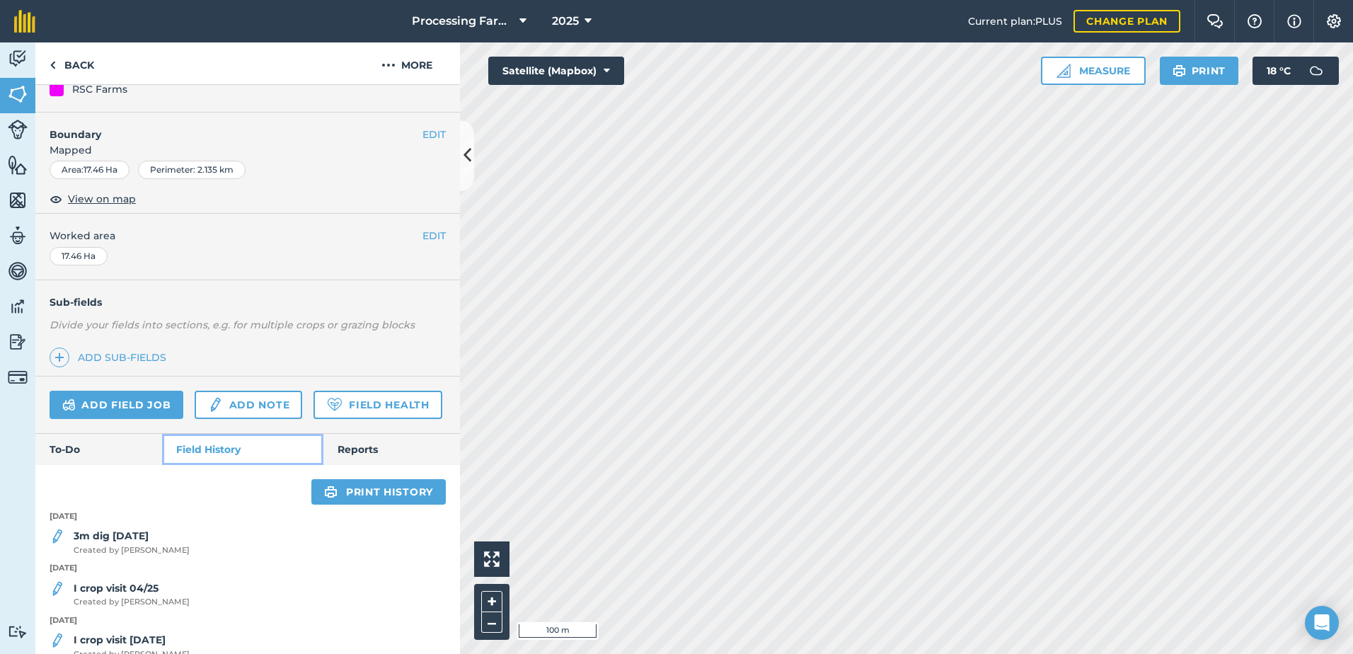
scroll to position [122, 0]
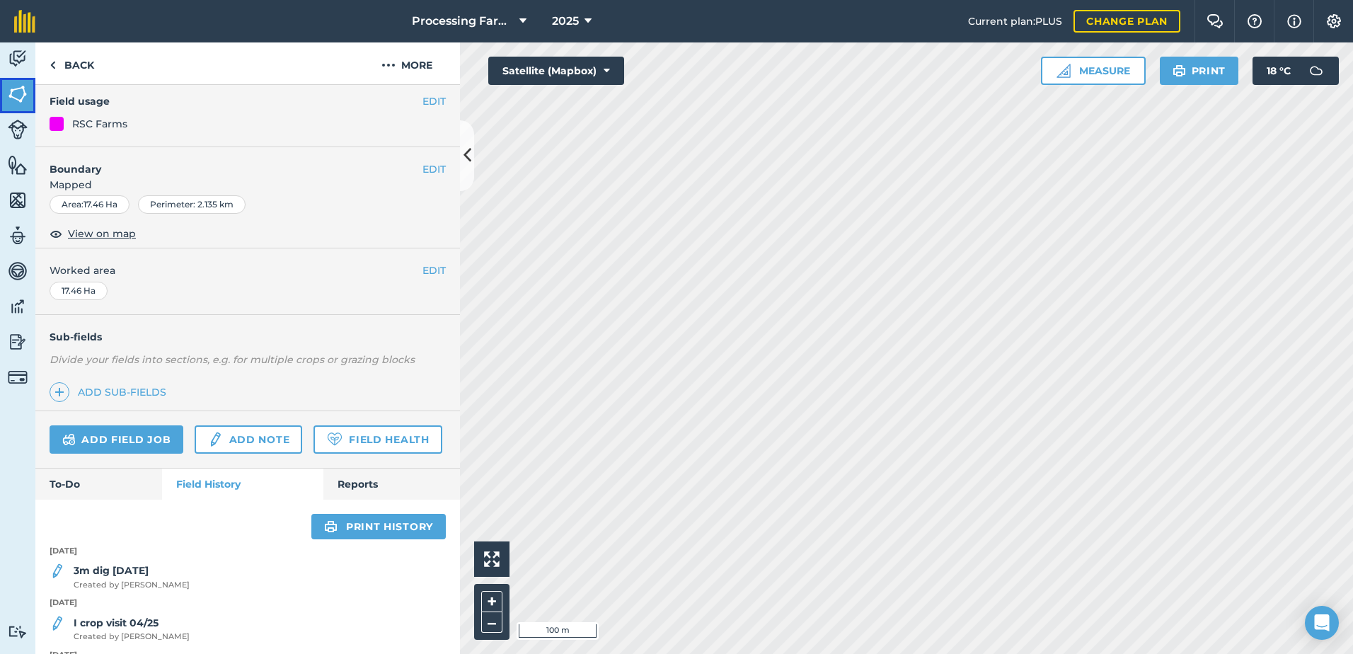
click at [15, 93] on img at bounding box center [18, 94] width 20 height 21
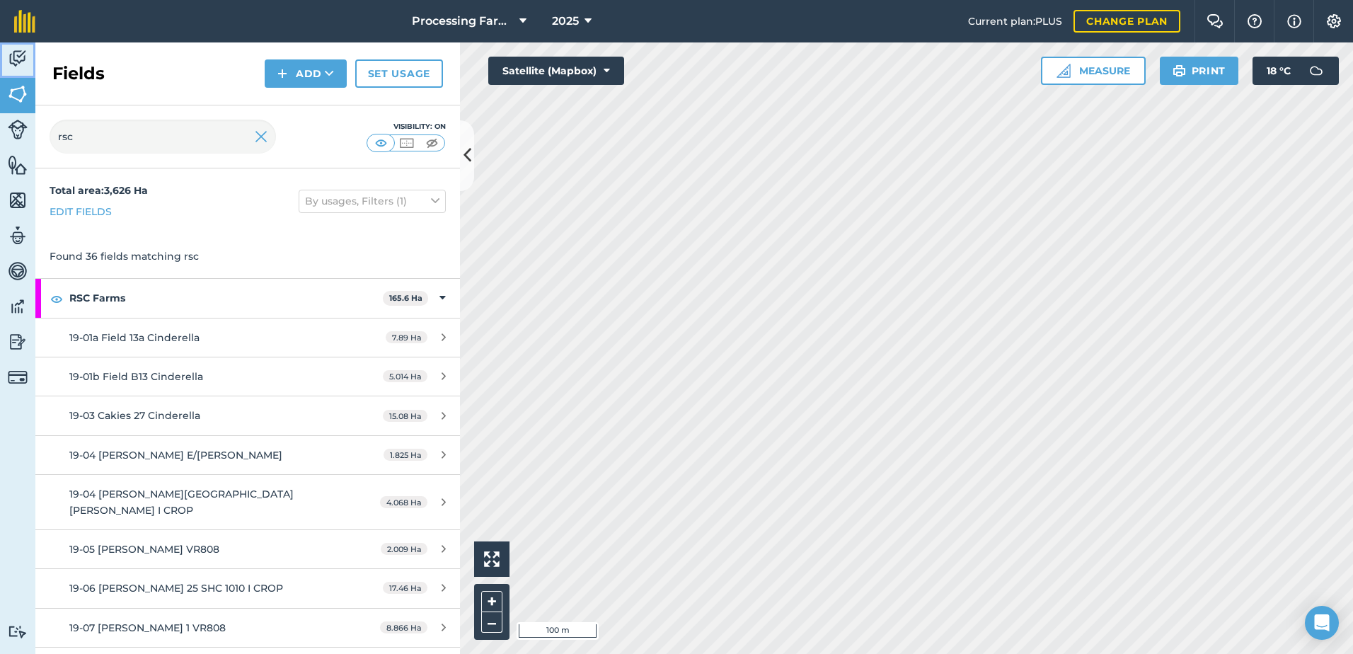
click at [18, 62] on img at bounding box center [18, 58] width 20 height 21
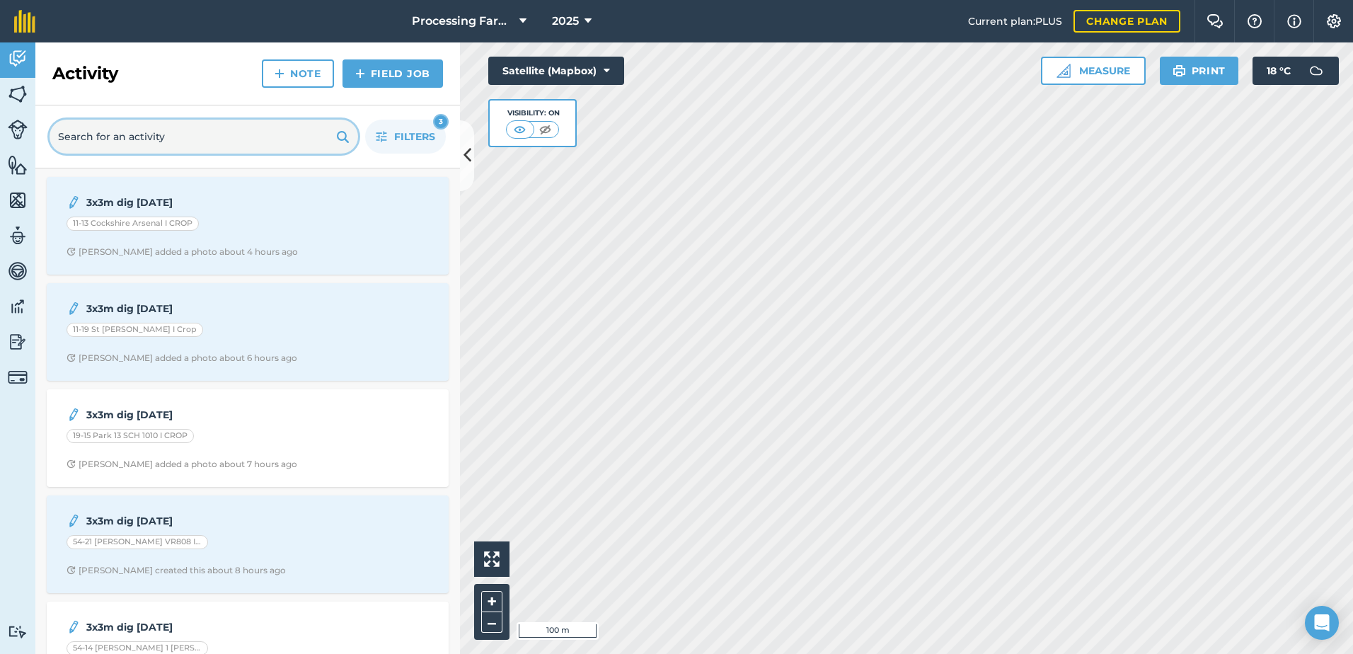
drag, startPoint x: 199, startPoint y: 135, endPoint x: -42, endPoint y: 136, distance: 240.6
click at [0, 136] on html "Processing Farms 2025 Current plan : PLUS Change plan Farm Chat Help Info Setti…" at bounding box center [676, 327] width 1353 height 654
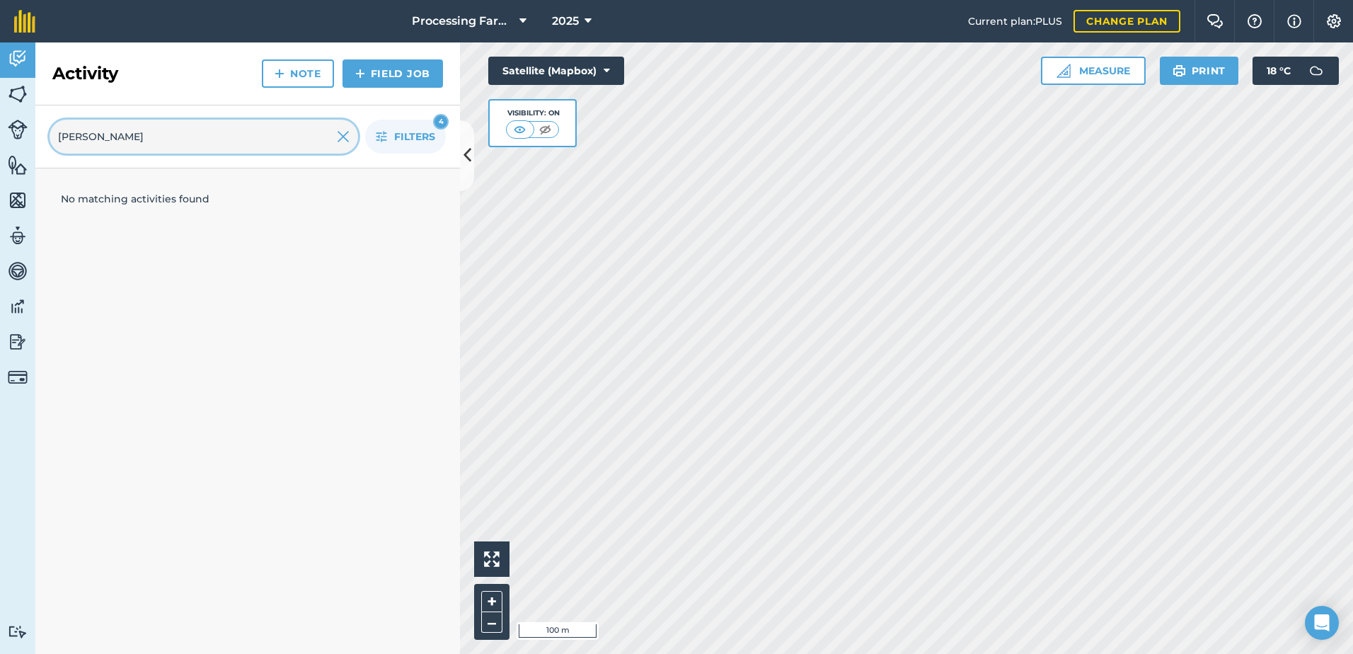
type input "[PERSON_NAME]"
